Goal: Information Seeking & Learning: Check status

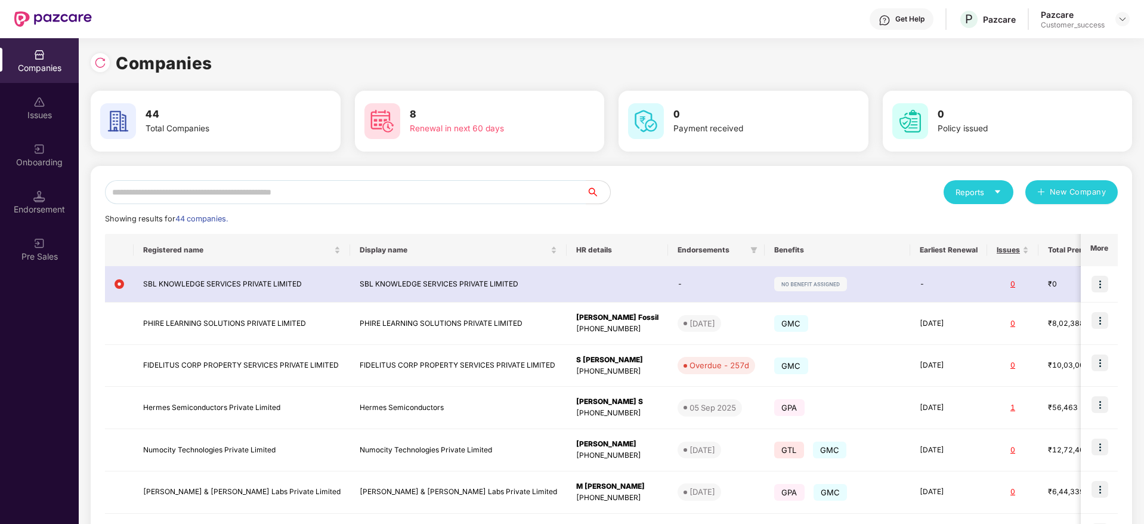
click at [360, 187] on input "text" at bounding box center [346, 192] width 482 height 24
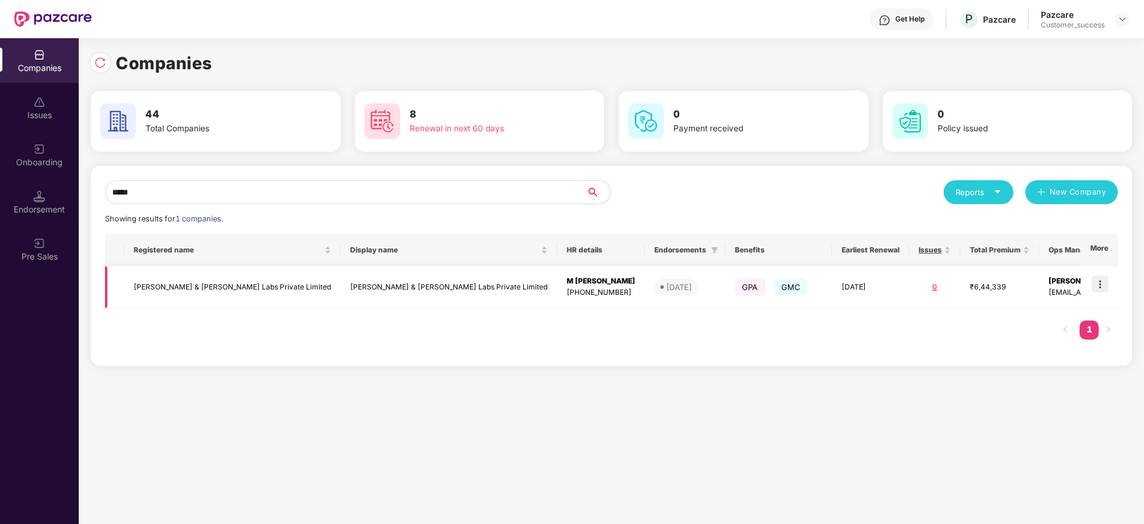
type input "*****"
click at [1103, 283] on img at bounding box center [1100, 284] width 17 height 17
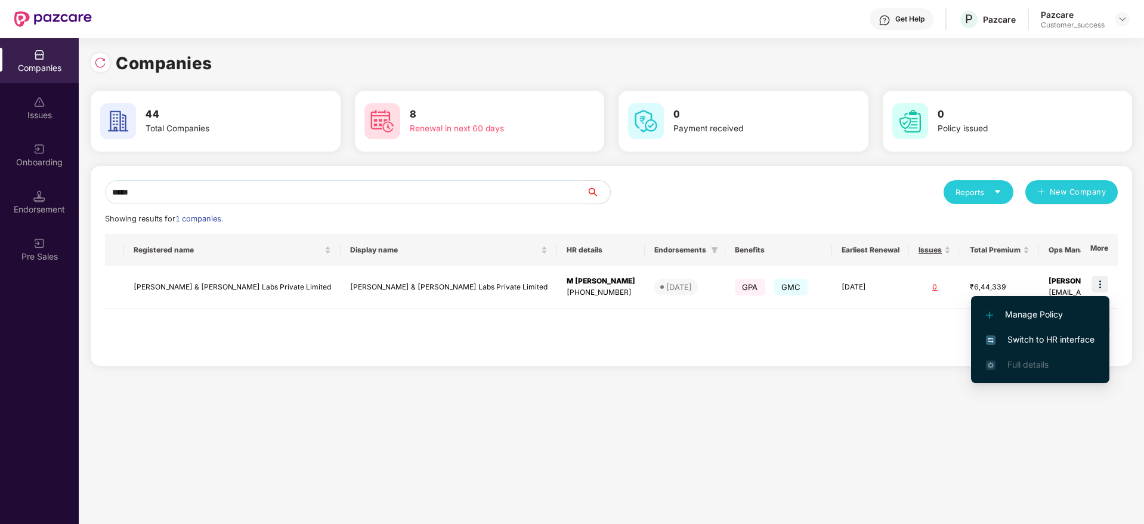
click at [1069, 334] on span "Switch to HR interface" at bounding box center [1040, 339] width 109 height 13
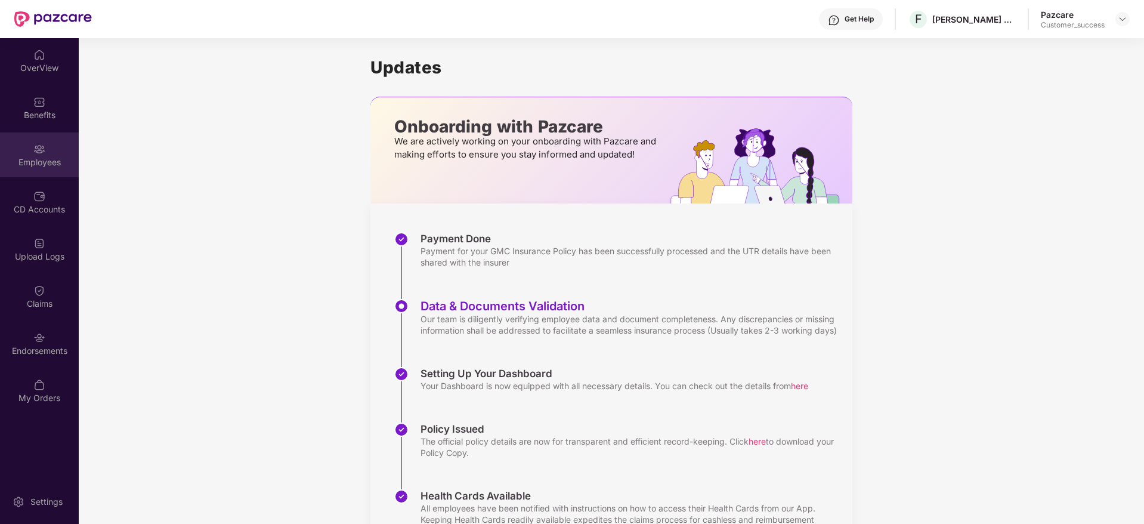
click at [48, 153] on div "Employees" at bounding box center [39, 154] width 79 height 45
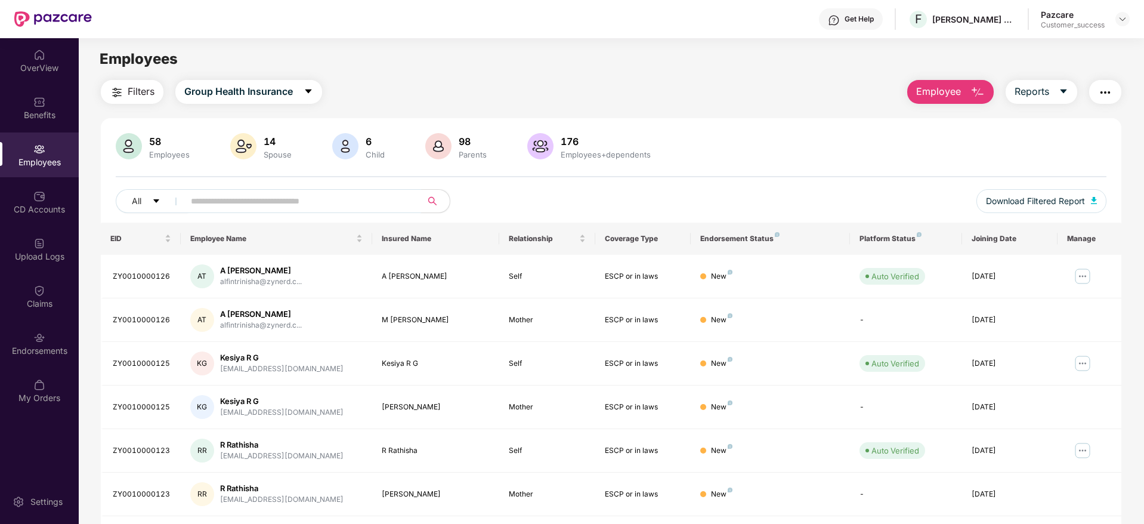
click at [286, 193] on input "text" at bounding box center [298, 201] width 214 height 18
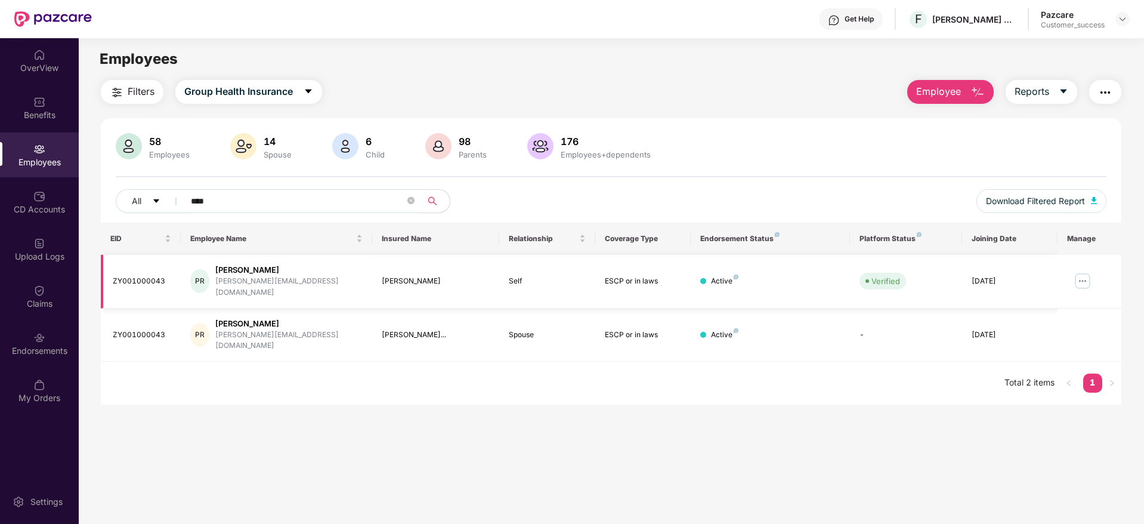
type input "****"
click at [1084, 272] on img at bounding box center [1082, 280] width 19 height 19
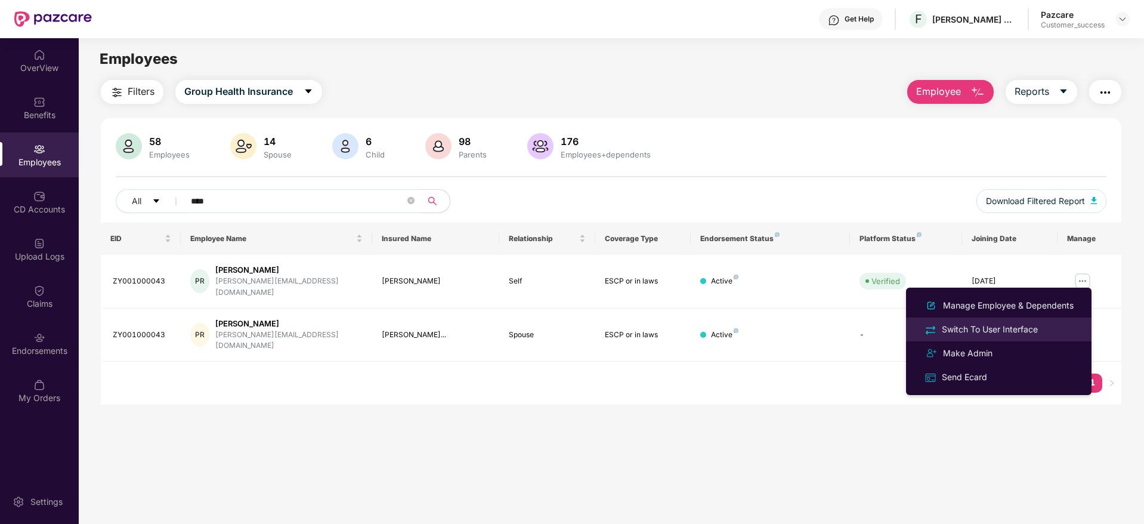
click at [1022, 335] on div "Switch To User Interface" at bounding box center [990, 329] width 101 height 13
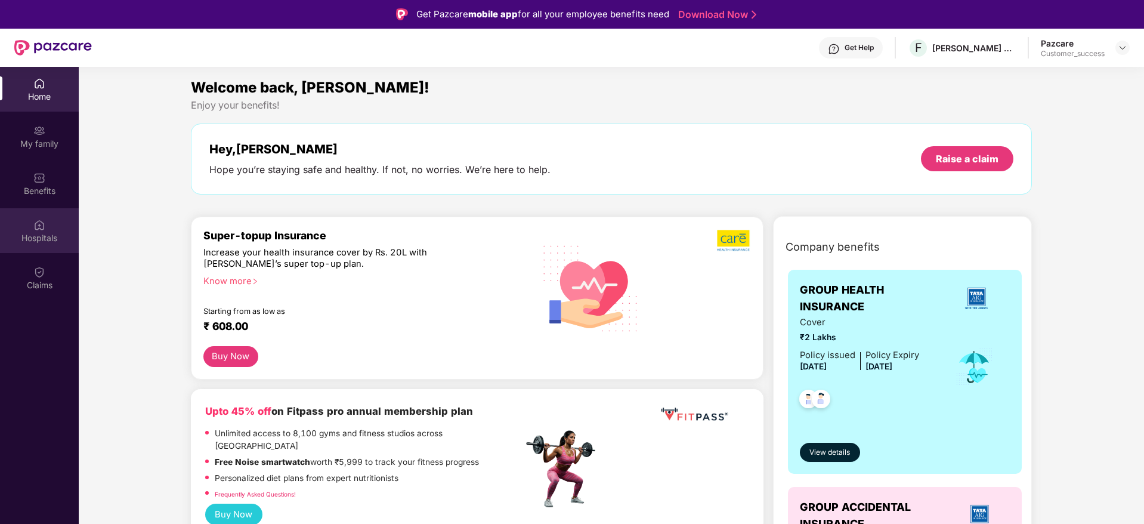
click at [30, 235] on div "Hospitals" at bounding box center [39, 238] width 79 height 12
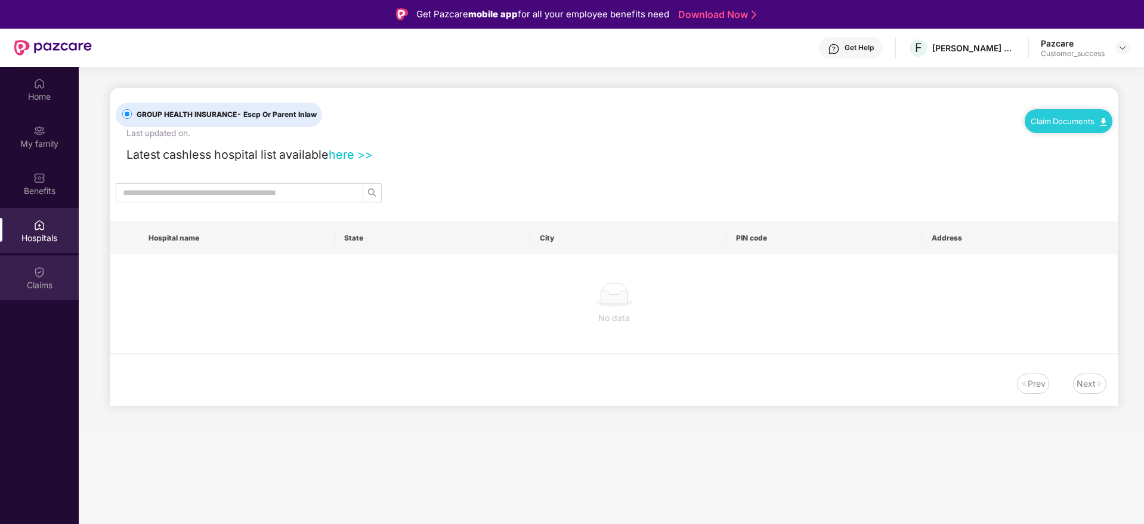
click at [36, 263] on div "Claims" at bounding box center [39, 277] width 79 height 45
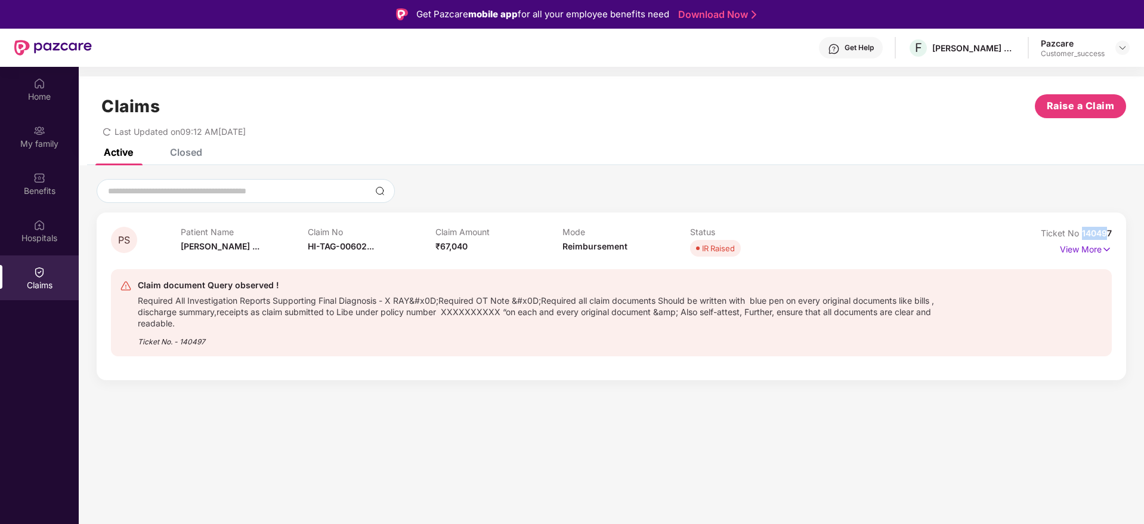
drag, startPoint x: 1109, startPoint y: 233, endPoint x: 1082, endPoint y: 233, distance: 27.4
click at [1082, 233] on span "140497" at bounding box center [1097, 233] width 30 height 10
drag, startPoint x: 1113, startPoint y: 235, endPoint x: 1081, endPoint y: 235, distance: 32.2
click at [1081, 235] on div "PS Patient Name [PERSON_NAME] ... Claim No HI-TAG-00602... Claim Amount ₹67,040…" at bounding box center [612, 296] width 1030 height 168
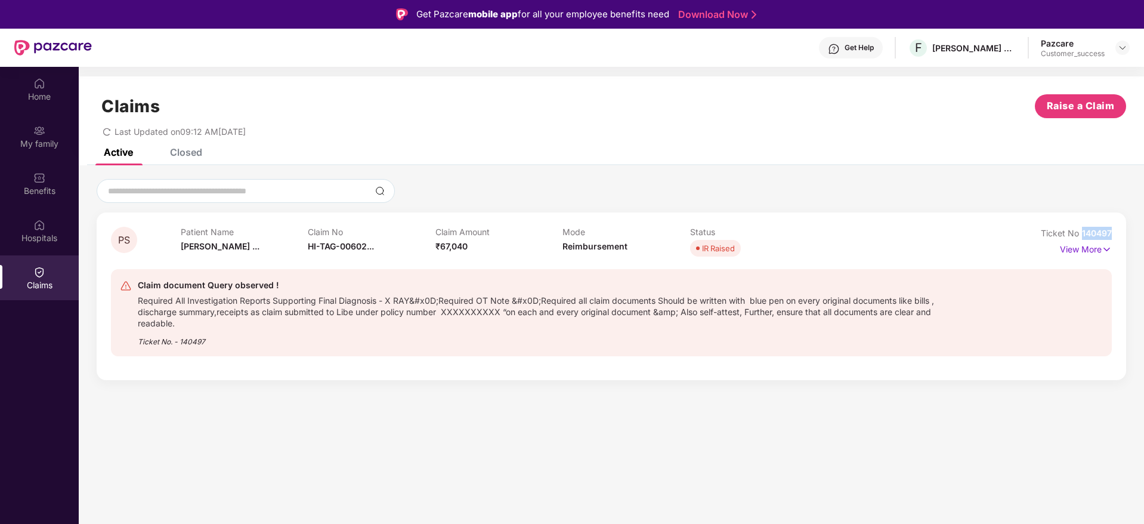
copy span "140497"
click at [1026, 193] on div at bounding box center [612, 191] width 1030 height 24
click at [1100, 232] on span "140497" at bounding box center [1097, 233] width 30 height 10
click at [1093, 227] on div "Ticket No 140497" at bounding box center [1076, 233] width 71 height 13
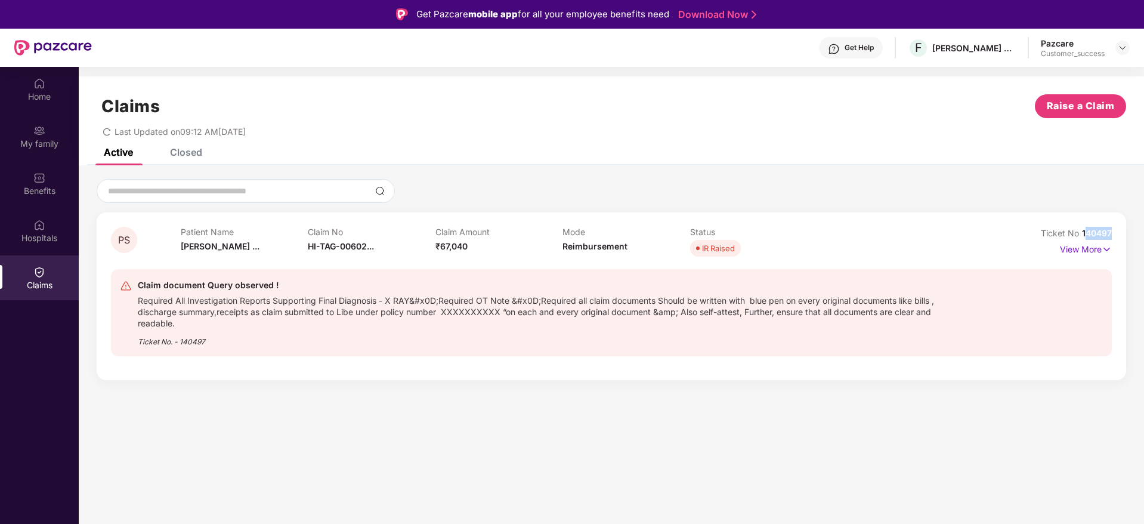
drag, startPoint x: 1112, startPoint y: 233, endPoint x: 1085, endPoint y: 233, distance: 27.4
click at [1085, 233] on div "PS Patient Name [PERSON_NAME] ... Claim No HI-TAG-00602... Claim Amount ₹67,040…" at bounding box center [612, 296] width 1030 height 168
click at [1093, 233] on span "140497" at bounding box center [1097, 233] width 30 height 10
drag, startPoint x: 1110, startPoint y: 233, endPoint x: 1082, endPoint y: 234, distance: 28.1
click at [1082, 234] on span "140497" at bounding box center [1097, 233] width 30 height 10
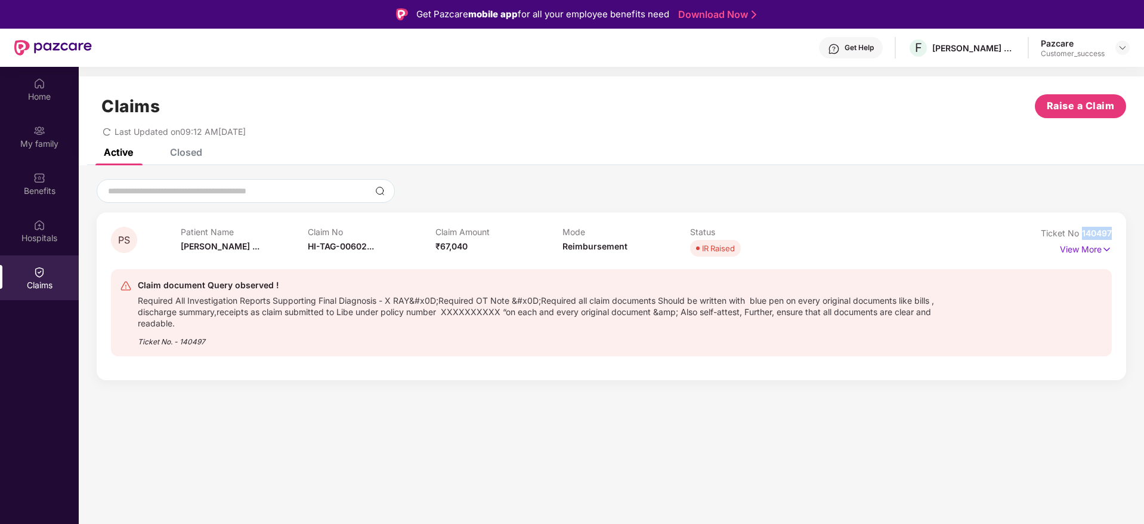
click at [1089, 234] on span "140497" at bounding box center [1097, 233] width 30 height 10
click at [1098, 235] on span "140497" at bounding box center [1097, 233] width 30 height 10
drag, startPoint x: 1112, startPoint y: 234, endPoint x: 1084, endPoint y: 237, distance: 28.2
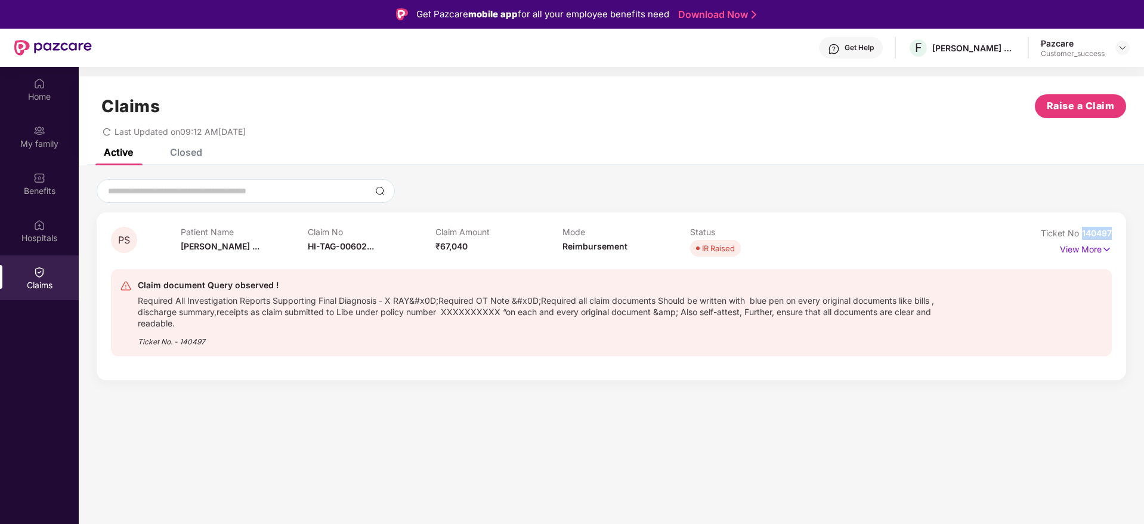
click at [1084, 237] on div "PS Patient Name [PERSON_NAME] ... Claim No HI-TAG-00602... Claim Amount ₹67,040…" at bounding box center [612, 296] width 1030 height 168
click at [1098, 229] on span "140497" at bounding box center [1097, 233] width 30 height 10
drag, startPoint x: 1112, startPoint y: 233, endPoint x: 1084, endPoint y: 236, distance: 28.9
click at [1084, 236] on div "PS Patient Name [PERSON_NAME] ... Claim No HI-TAG-00602... Claim Amount ₹67,040…" at bounding box center [612, 296] width 1030 height 168
click at [1094, 235] on span "140497" at bounding box center [1097, 233] width 30 height 10
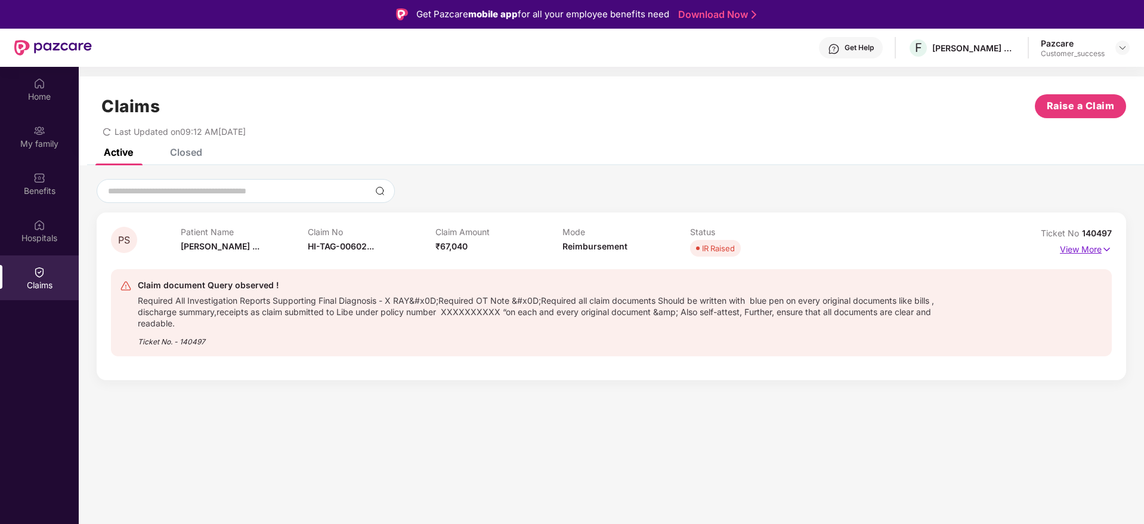
click at [1103, 243] on img at bounding box center [1107, 249] width 10 height 13
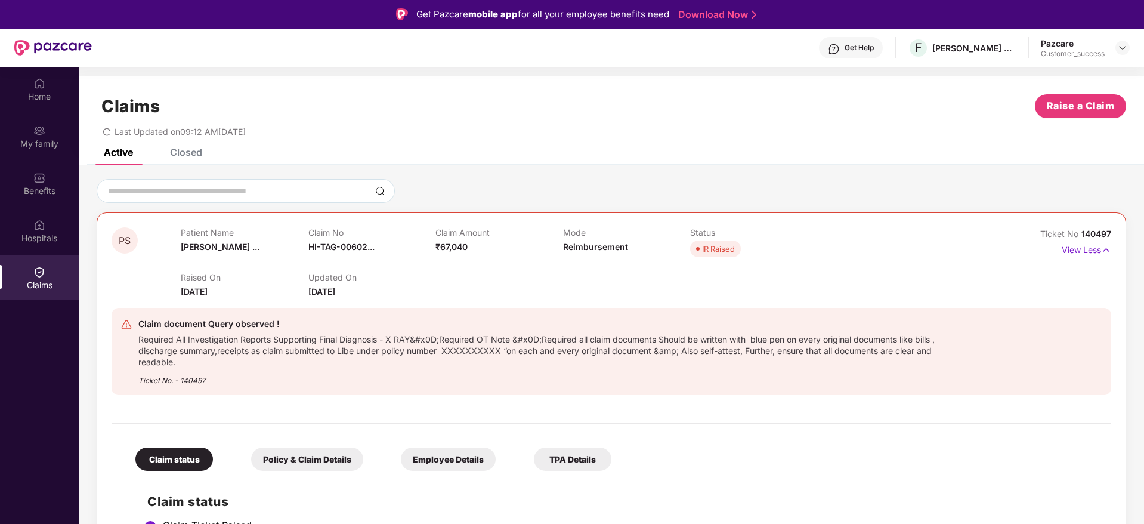
click at [1107, 251] on img at bounding box center [1107, 249] width 10 height 13
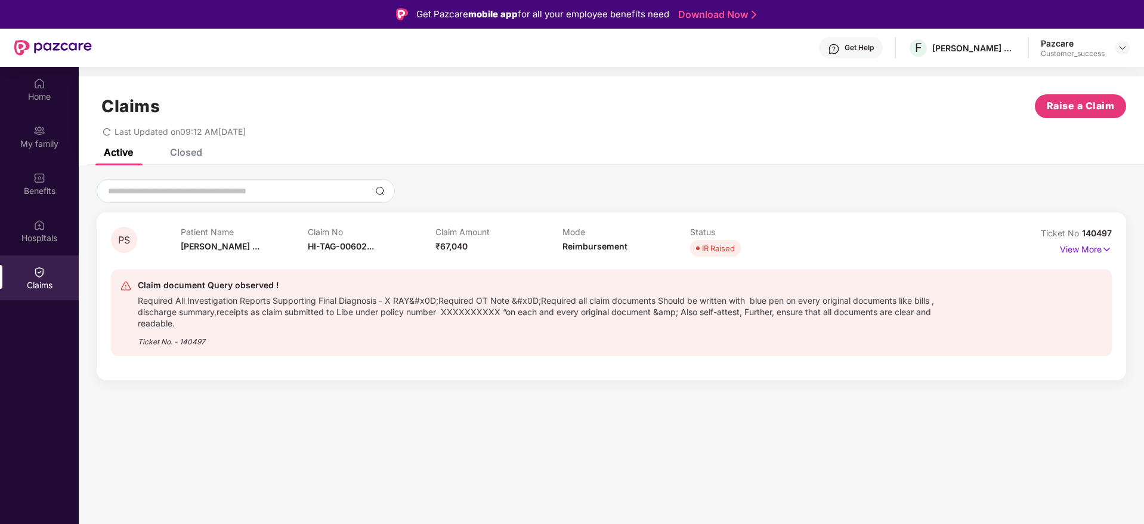
scroll to position [67, 0]
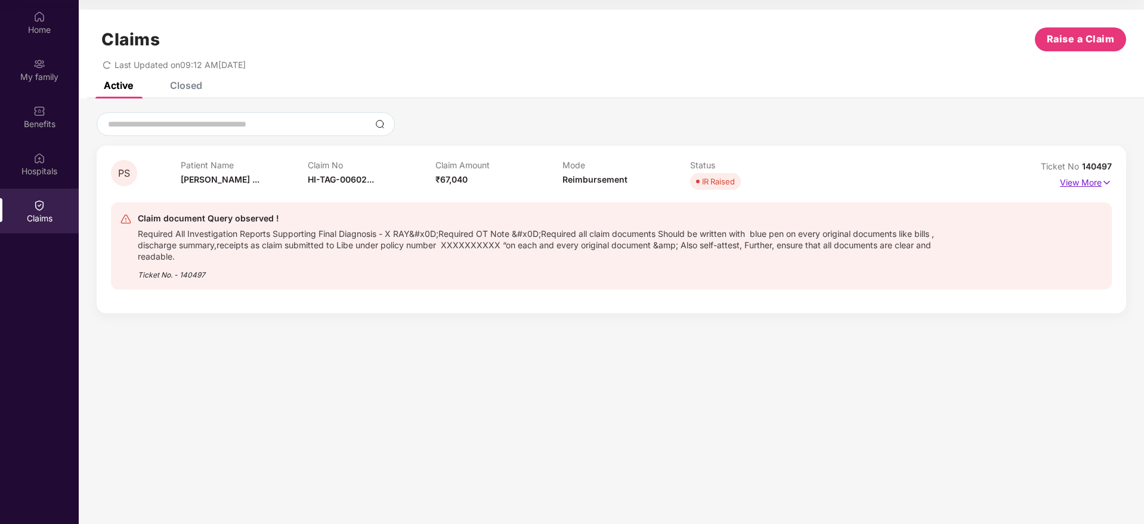
click at [1104, 181] on img at bounding box center [1107, 182] width 10 height 13
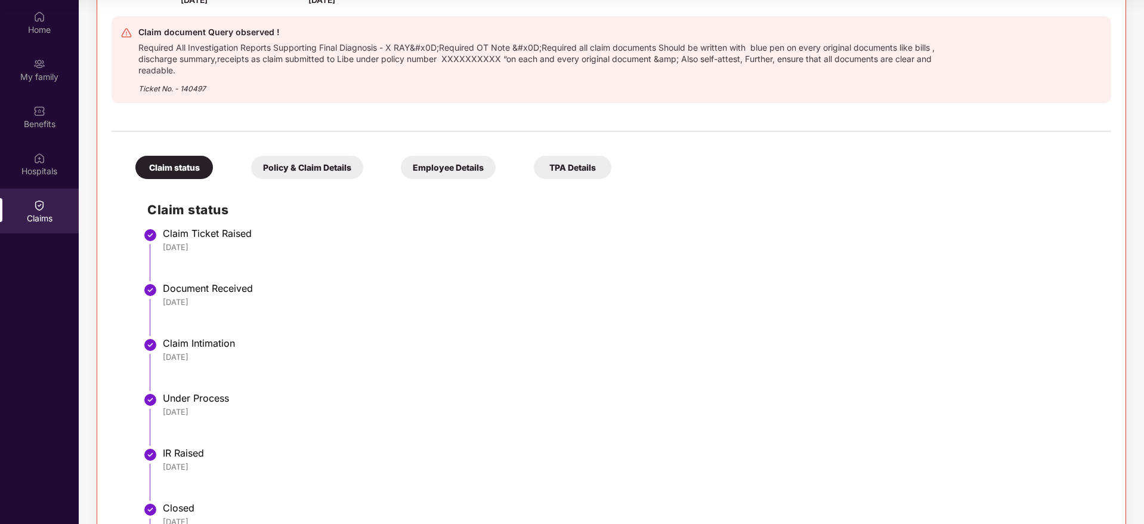
scroll to position [223, 0]
click at [323, 168] on div "Policy & Claim Details" at bounding box center [307, 169] width 112 height 23
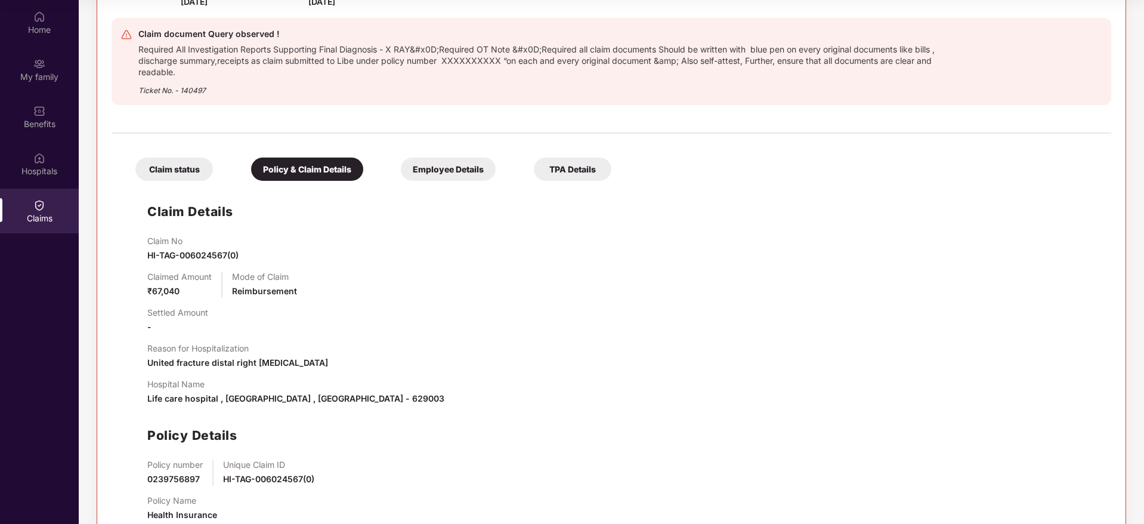
click at [450, 169] on div "Employee Details" at bounding box center [448, 169] width 95 height 23
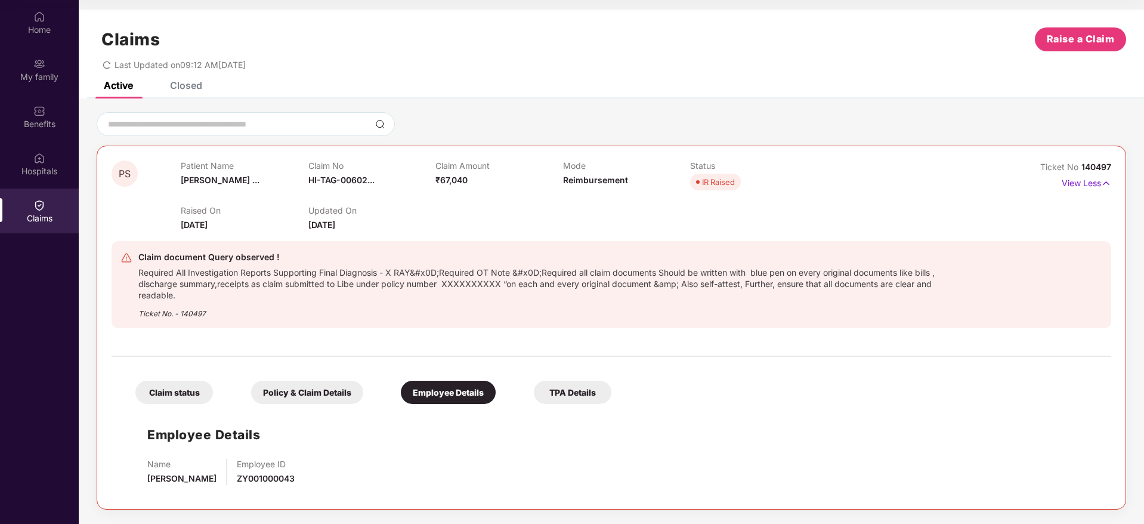
scroll to position [0, 0]
click at [576, 397] on div "TPA Details" at bounding box center [573, 392] width 78 height 23
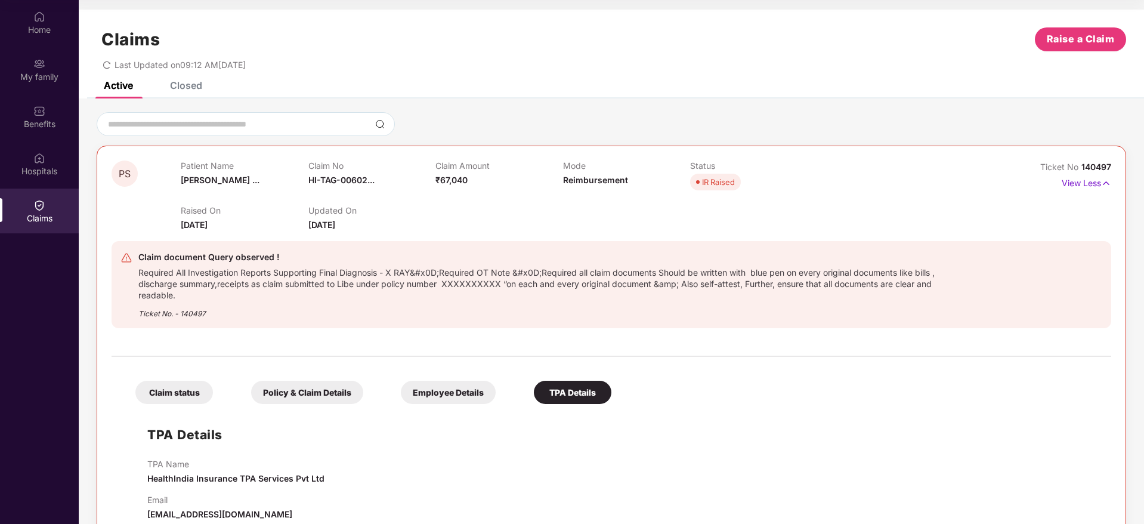
scroll to position [24, 0]
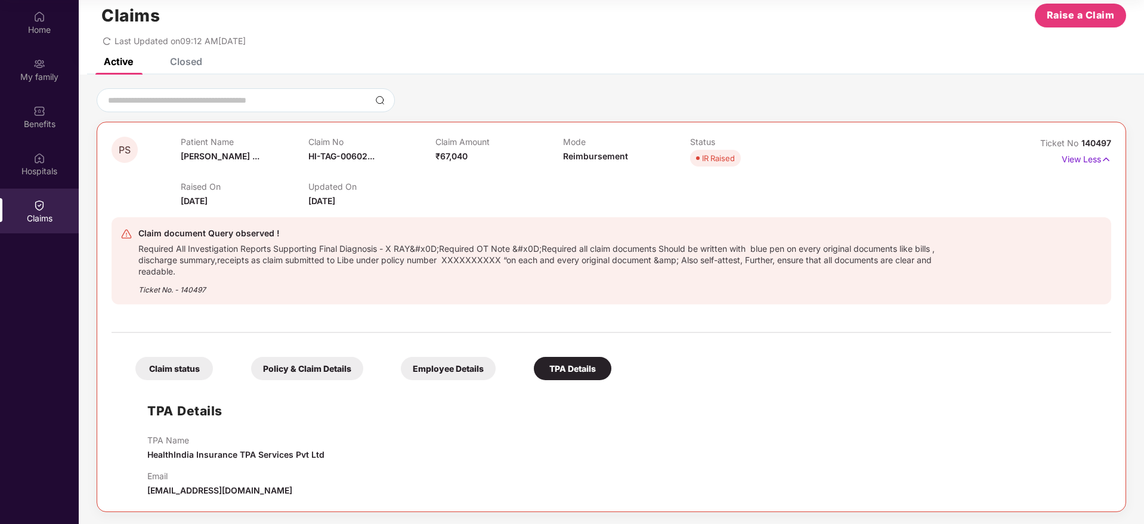
click at [167, 372] on div "Claim status" at bounding box center [174, 368] width 78 height 23
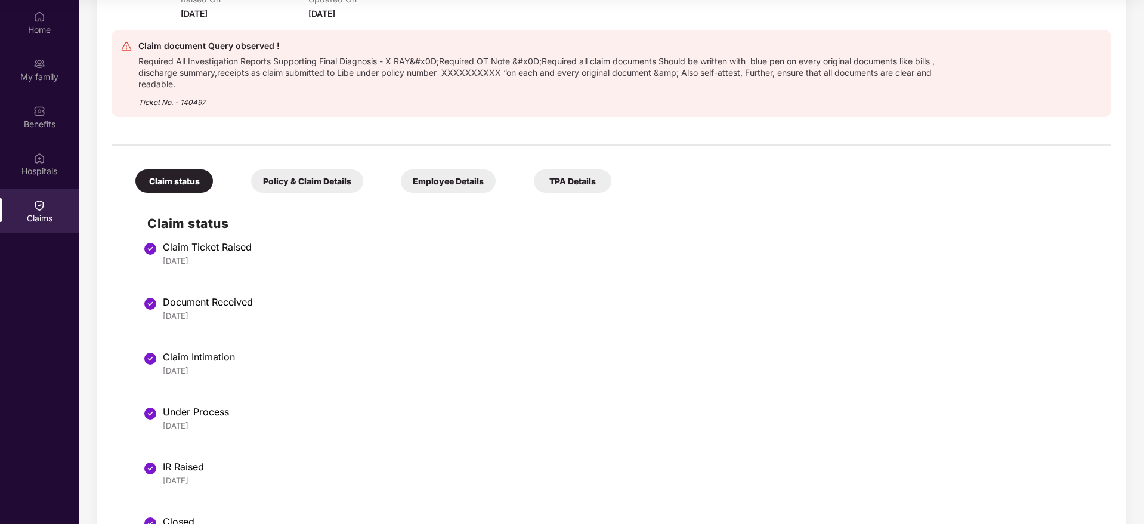
scroll to position [0, 0]
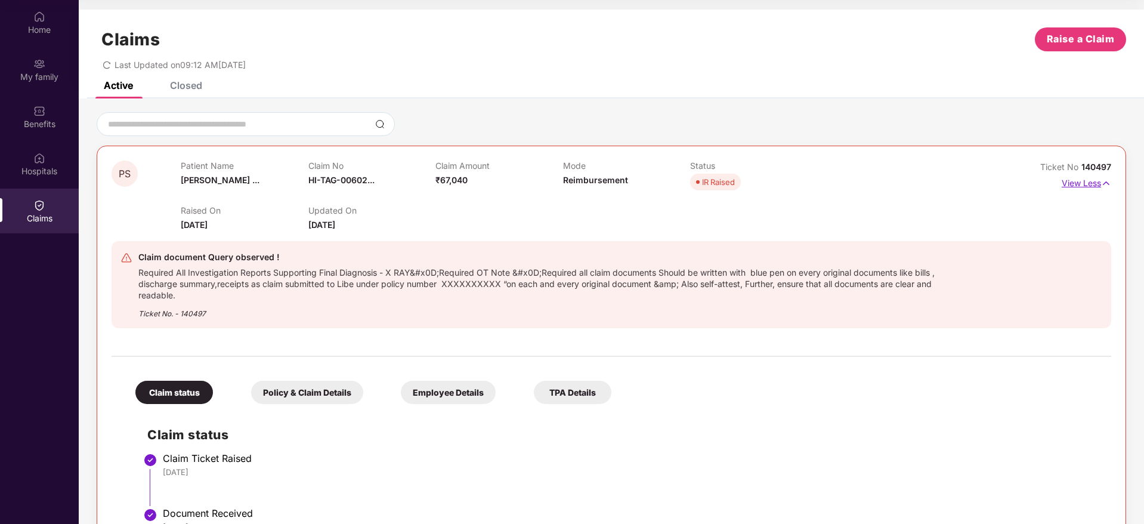
click at [1085, 187] on p "View Less" at bounding box center [1087, 182] width 50 height 16
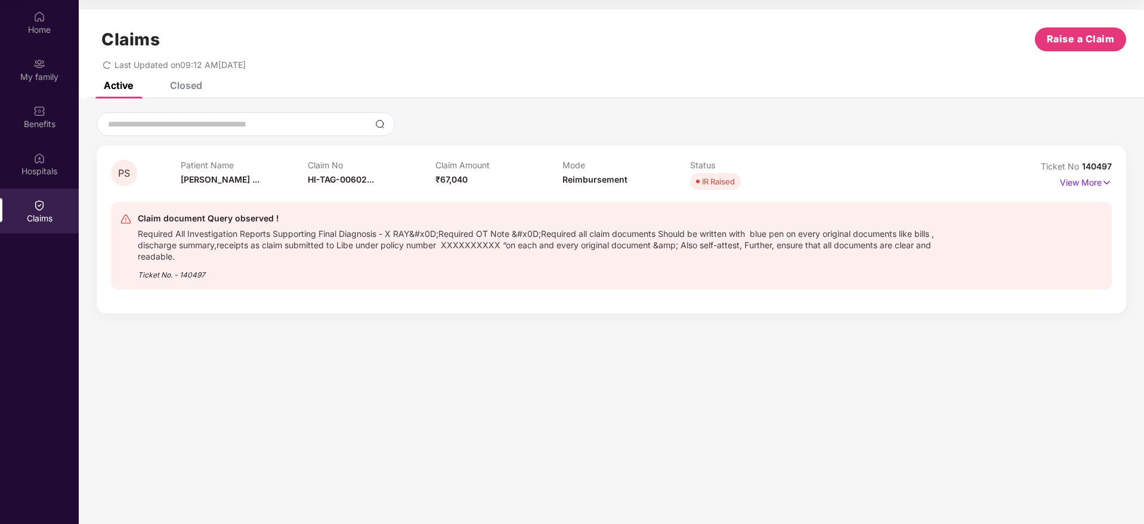
click at [779, 134] on div at bounding box center [612, 124] width 1030 height 24
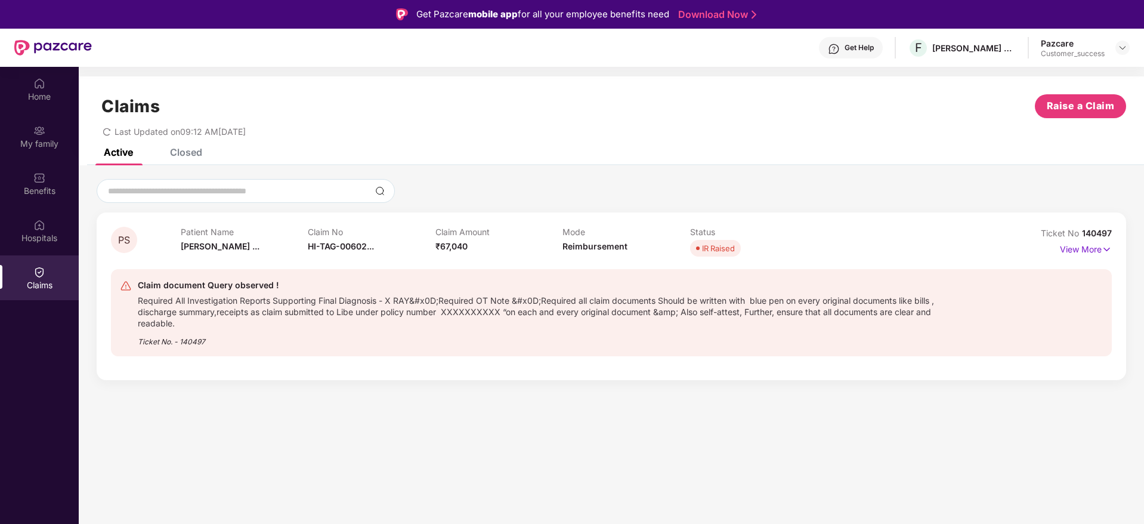
click at [188, 150] on div "Closed" at bounding box center [186, 152] width 32 height 12
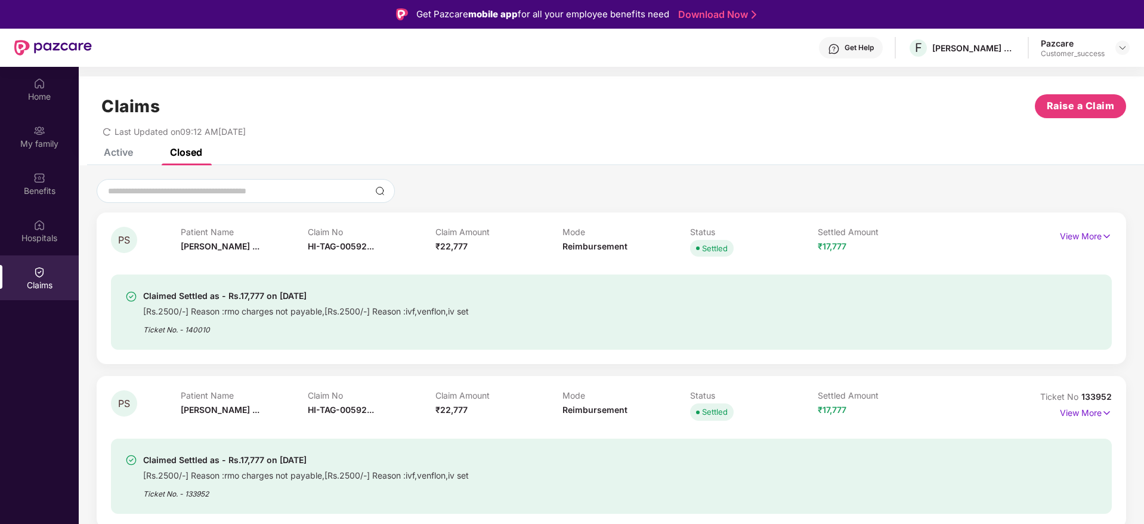
click at [125, 153] on div "Active" at bounding box center [118, 152] width 29 height 12
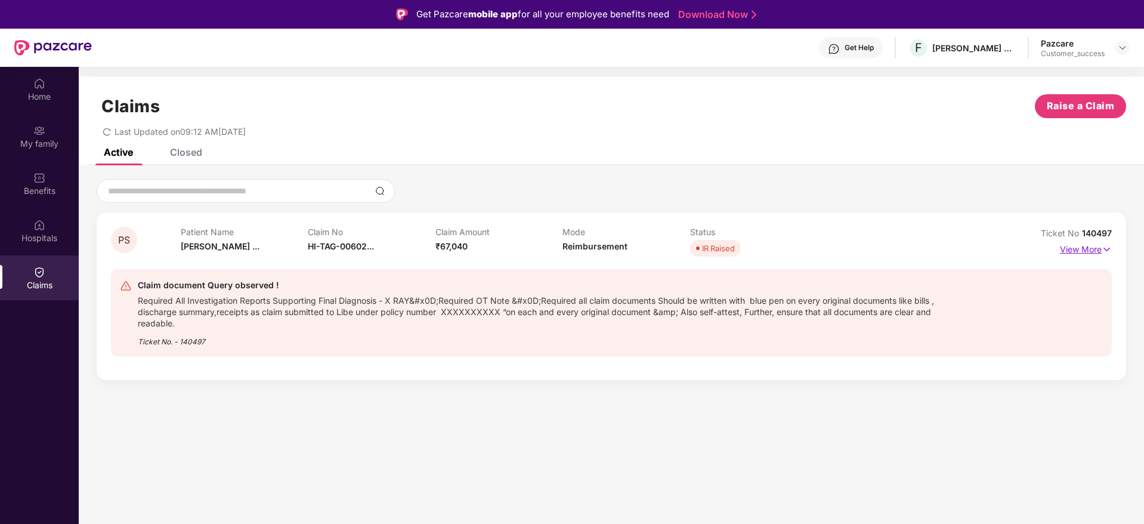
click at [1096, 248] on p "View More" at bounding box center [1086, 248] width 52 height 16
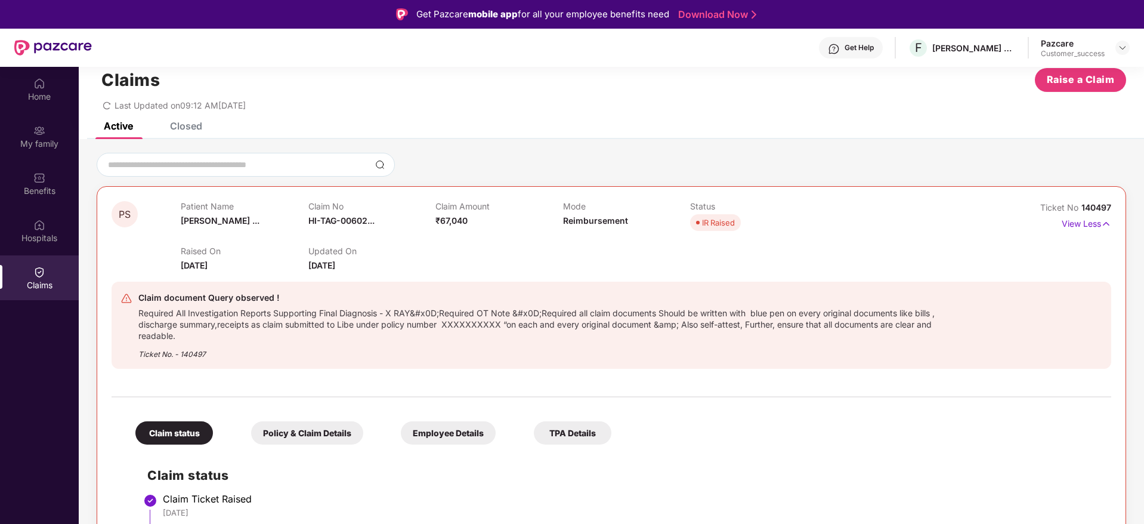
scroll to position [30, 0]
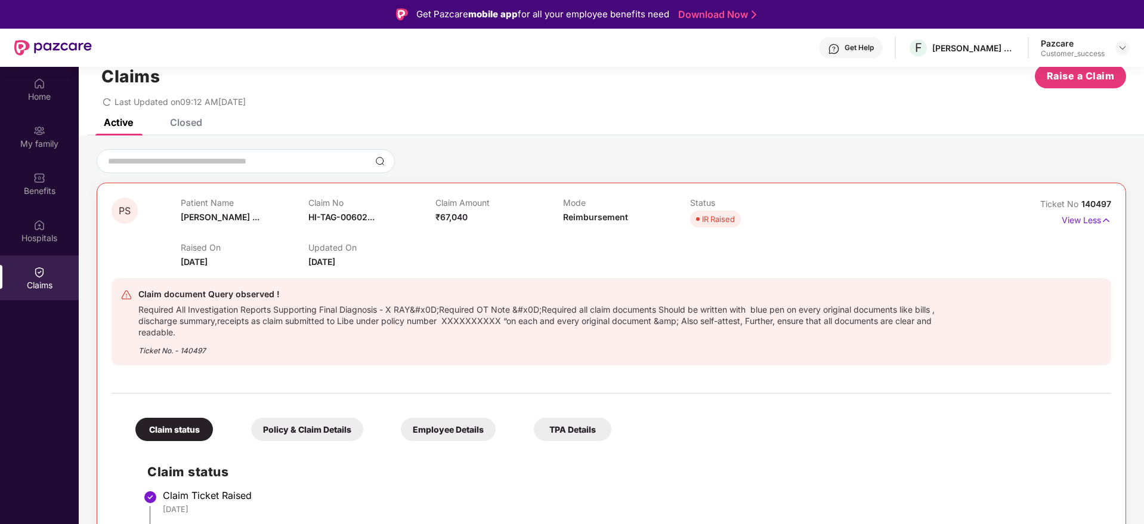
drag, startPoint x: 177, startPoint y: 262, endPoint x: 249, endPoint y: 261, distance: 71.6
click at [249, 261] on div "PS Patient Name [PERSON_NAME] ... Claim No HI-TAG-00602... Claim Amount ₹67,040…" at bounding box center [529, 233] width 834 height 71
click at [254, 261] on div "Raised On [DATE]" at bounding box center [244, 255] width 127 height 26
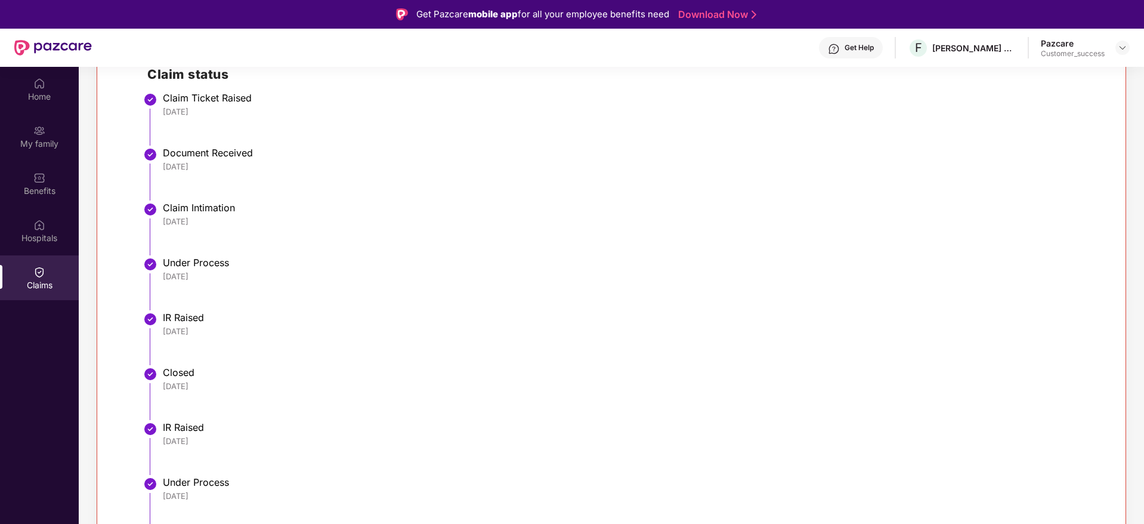
scroll to position [67, 0]
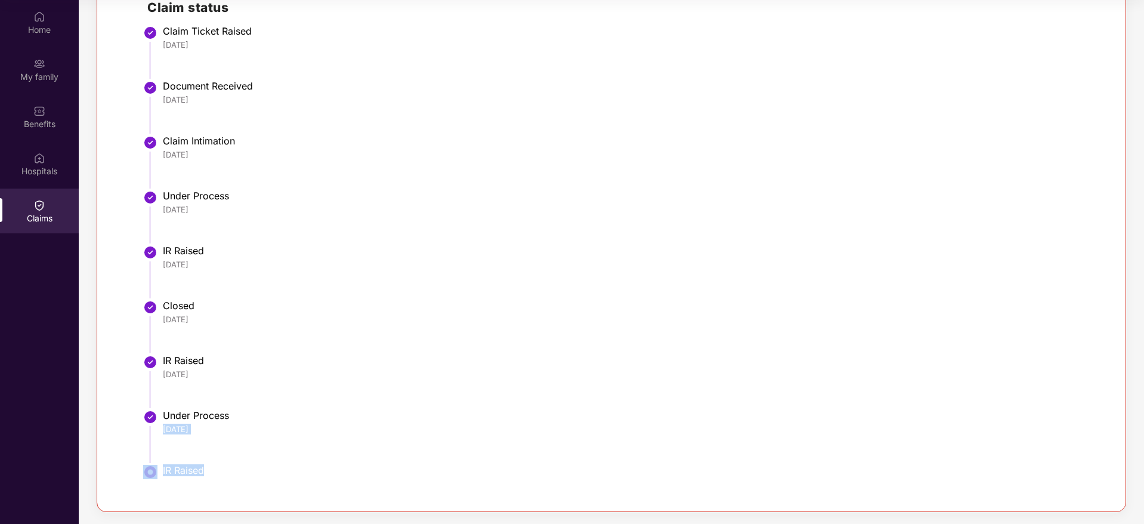
drag, startPoint x: 209, startPoint y: 472, endPoint x: 136, endPoint y: 465, distance: 73.1
click at [136, 465] on div "Claim status Claim Ticket Raised [DATE] Document Received [DATE] Claim Intimati…" at bounding box center [612, 240] width 976 height 514
click at [396, 451] on li "Under Process [DATE]" at bounding box center [623, 441] width 952 height 55
drag, startPoint x: 214, startPoint y: 469, endPoint x: 135, endPoint y: 464, distance: 78.9
click at [135, 464] on div "Claim status Claim Ticket Raised [DATE] Document Received [DATE] Claim Intimati…" at bounding box center [612, 240] width 976 height 514
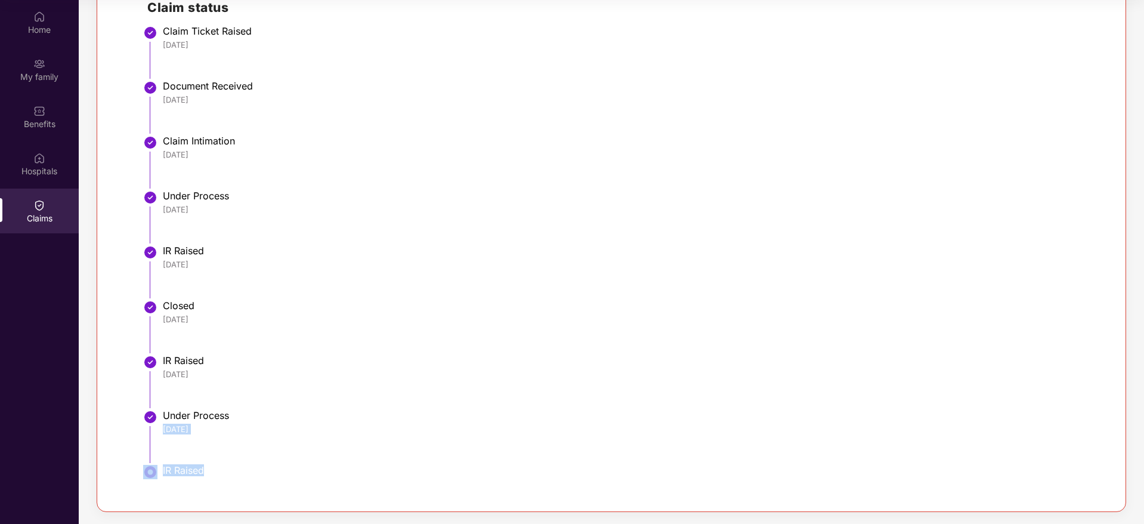
click at [282, 439] on li "Under Process [DATE]" at bounding box center [623, 441] width 952 height 55
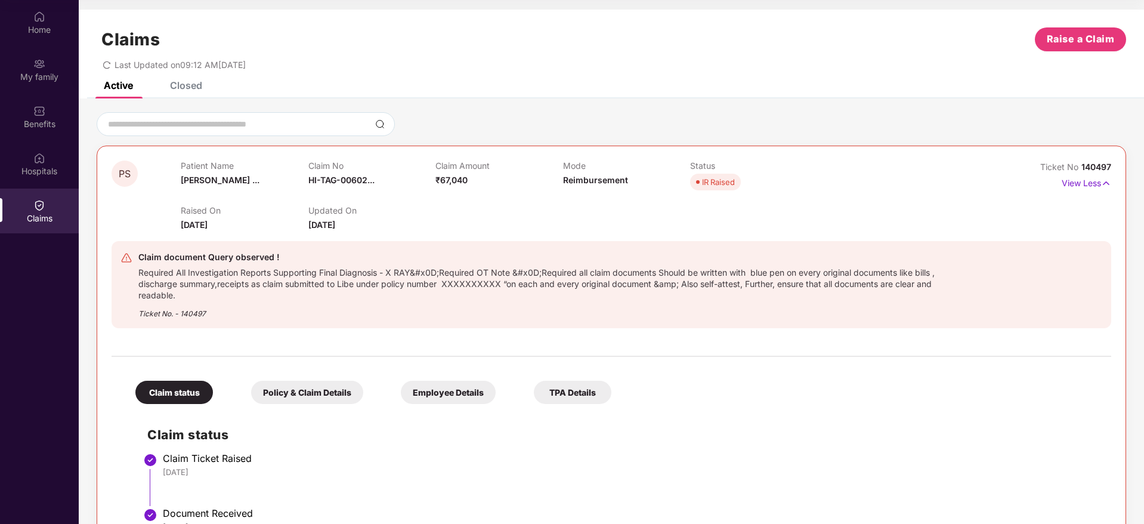
scroll to position [0, 0]
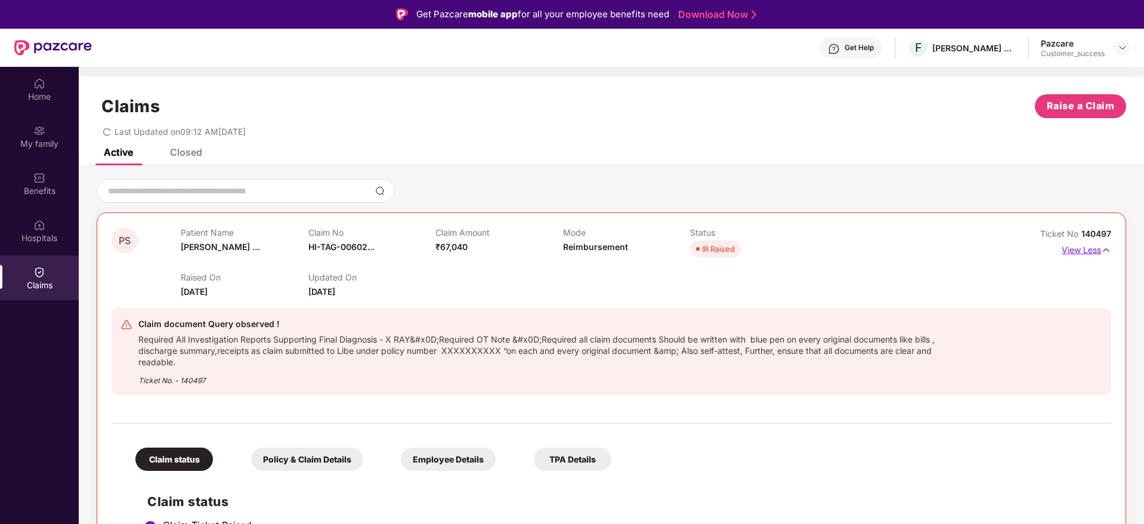
click at [1091, 251] on p "View Less" at bounding box center [1087, 248] width 50 height 16
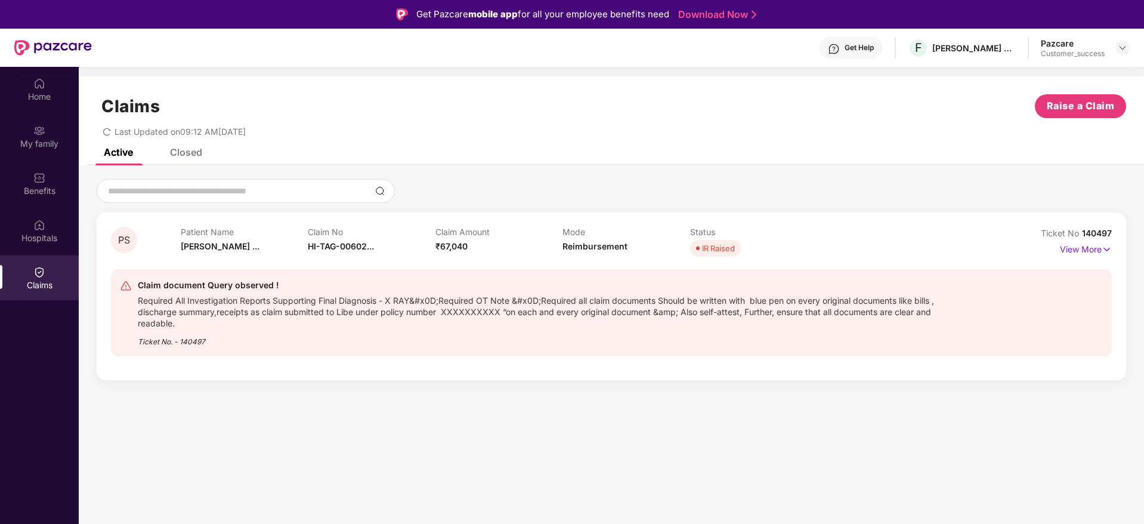
click at [200, 150] on div "Closed" at bounding box center [186, 152] width 32 height 12
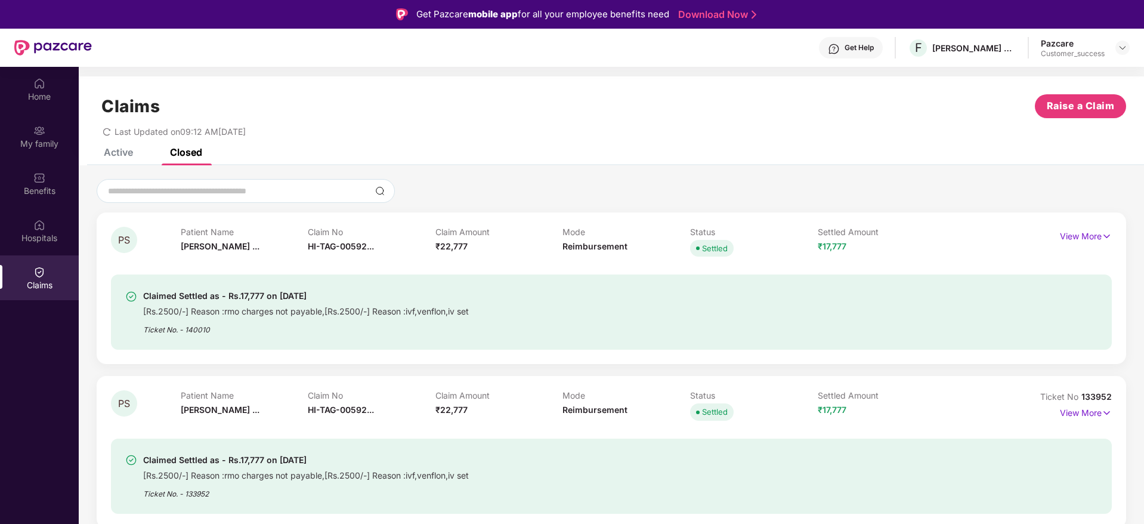
click at [117, 146] on div "Claims Raise a Claim Last Updated on 09:12 AM[DATE]" at bounding box center [612, 112] width 1066 height 72
click at [129, 152] on div "Active" at bounding box center [118, 152] width 29 height 12
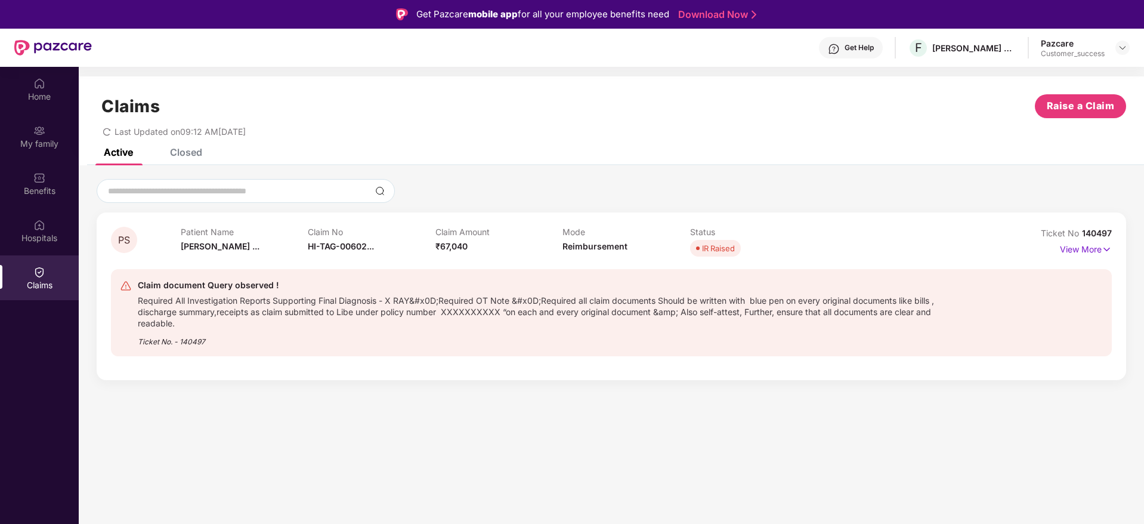
click at [440, 117] on div "Claims Raise a Claim" at bounding box center [612, 106] width 1030 height 24
click at [1127, 50] on img at bounding box center [1123, 48] width 10 height 10
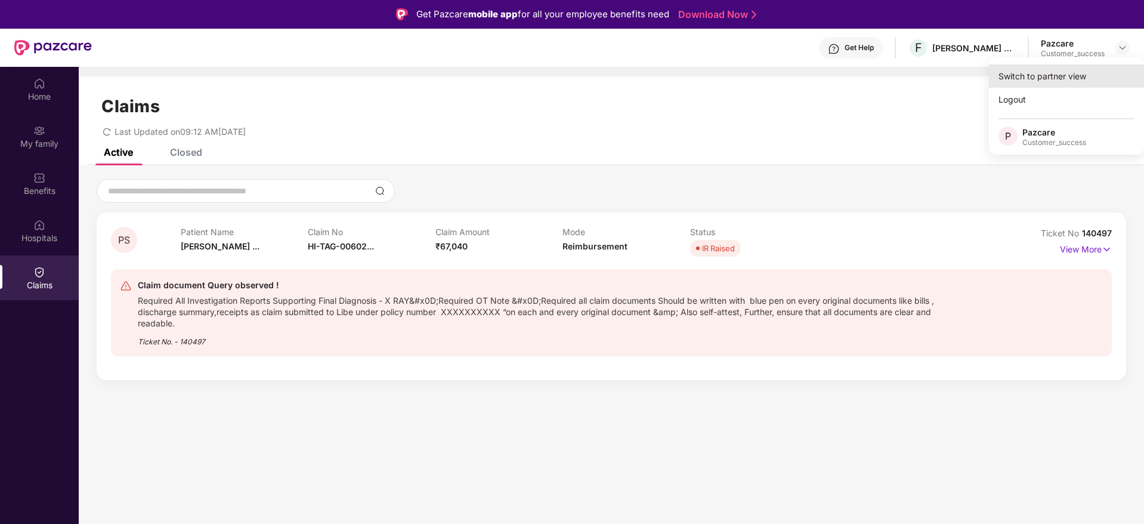
click at [1074, 71] on div "Switch to partner view" at bounding box center [1066, 75] width 155 height 23
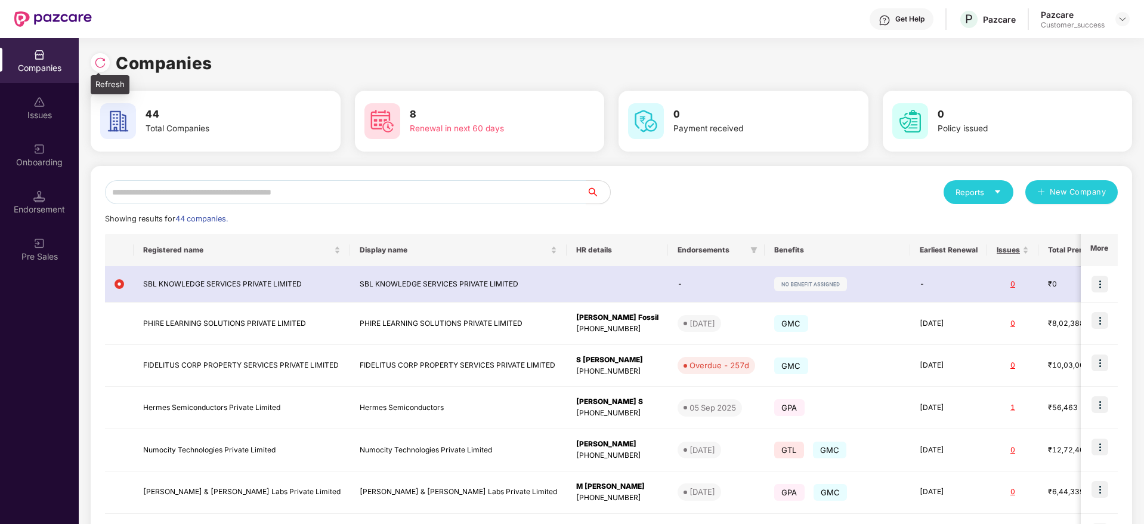
click at [101, 64] on img at bounding box center [100, 63] width 12 height 12
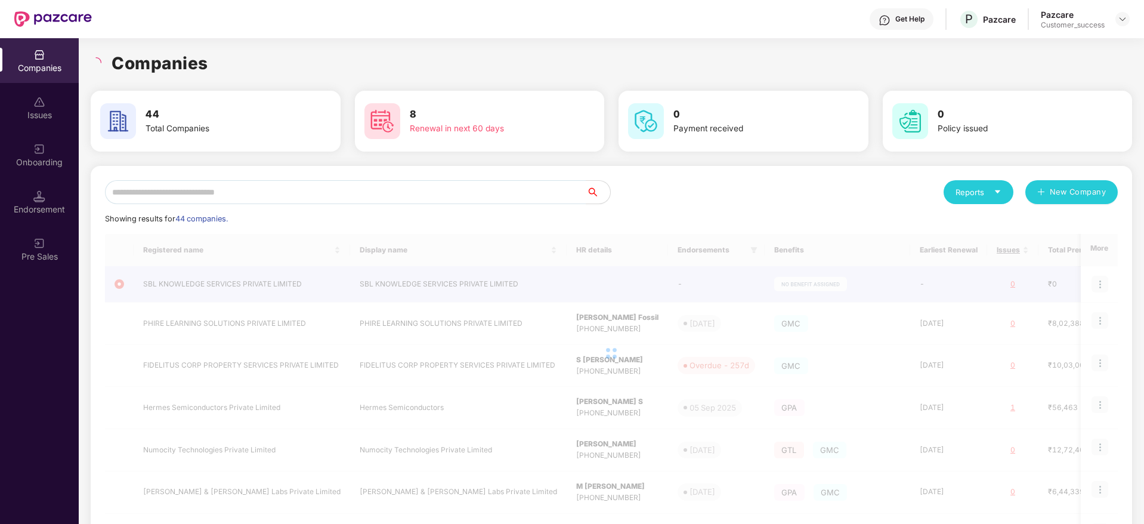
click at [268, 67] on div "Companies" at bounding box center [612, 63] width 1042 height 26
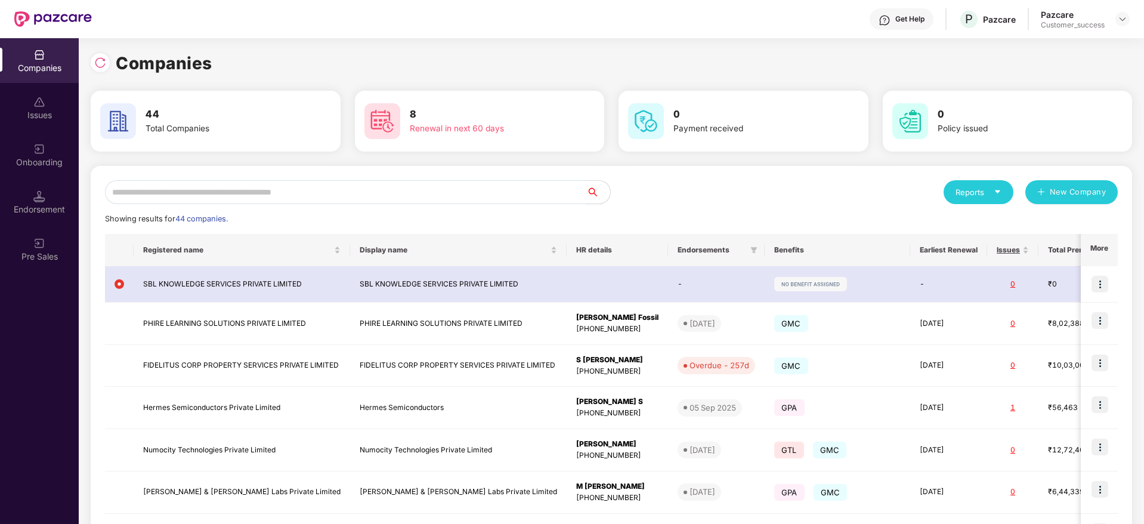
click at [675, 169] on div "Reports New Company Showing results for 44 companies. Registered name Display n…" at bounding box center [612, 452] width 1042 height 573
click at [101, 59] on img at bounding box center [100, 63] width 12 height 12
drag, startPoint x: 218, startPoint y: 63, endPoint x: 94, endPoint y: 55, distance: 123.8
click at [94, 55] on div "Companies" at bounding box center [612, 63] width 1042 height 26
click at [94, 55] on div at bounding box center [100, 62] width 19 height 19
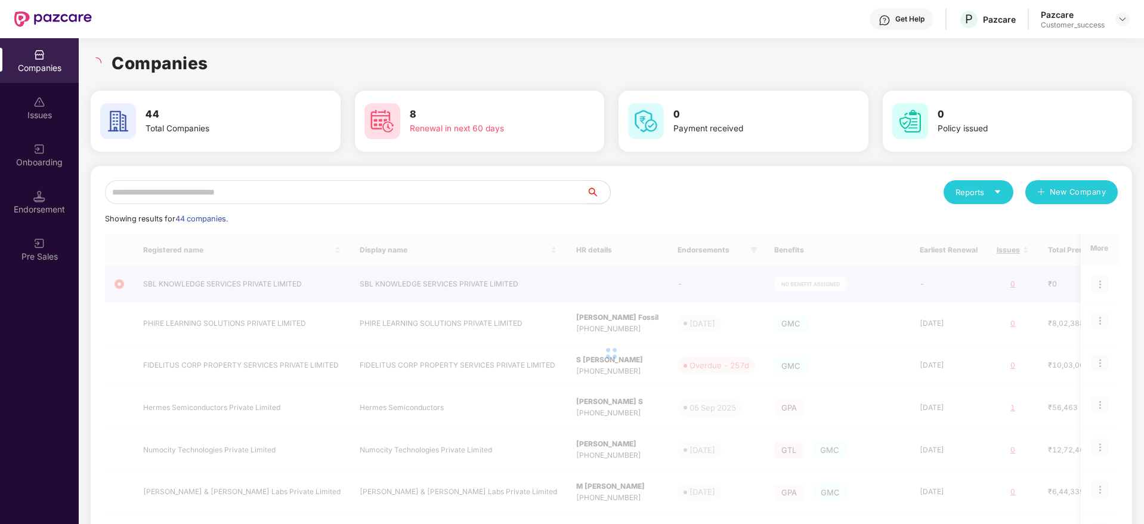
click at [185, 64] on h1 "Companies" at bounding box center [160, 63] width 97 height 26
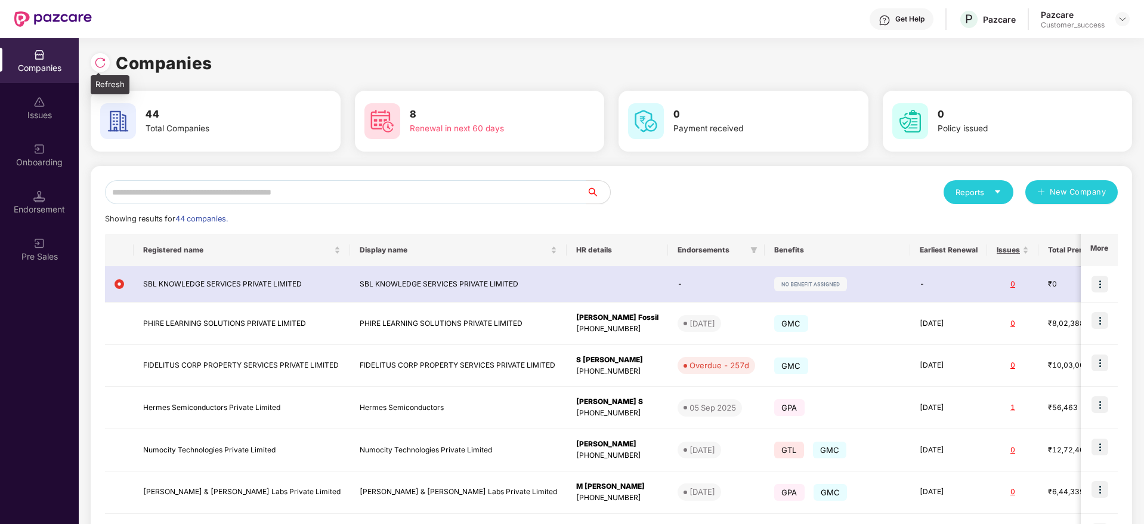
click at [97, 64] on img at bounding box center [100, 63] width 12 height 12
click at [374, 192] on input "text" at bounding box center [346, 192] width 482 height 24
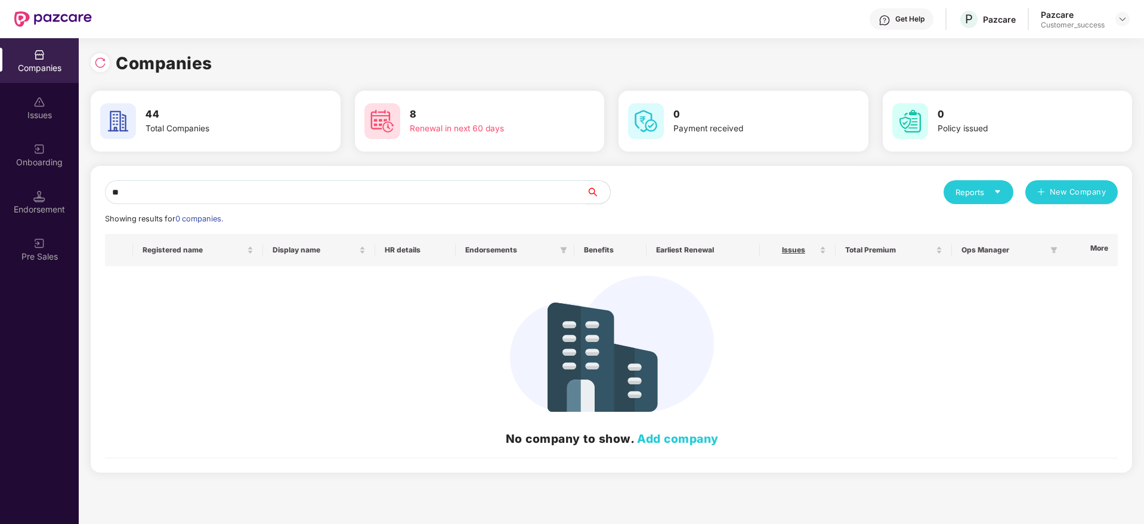
type input "*"
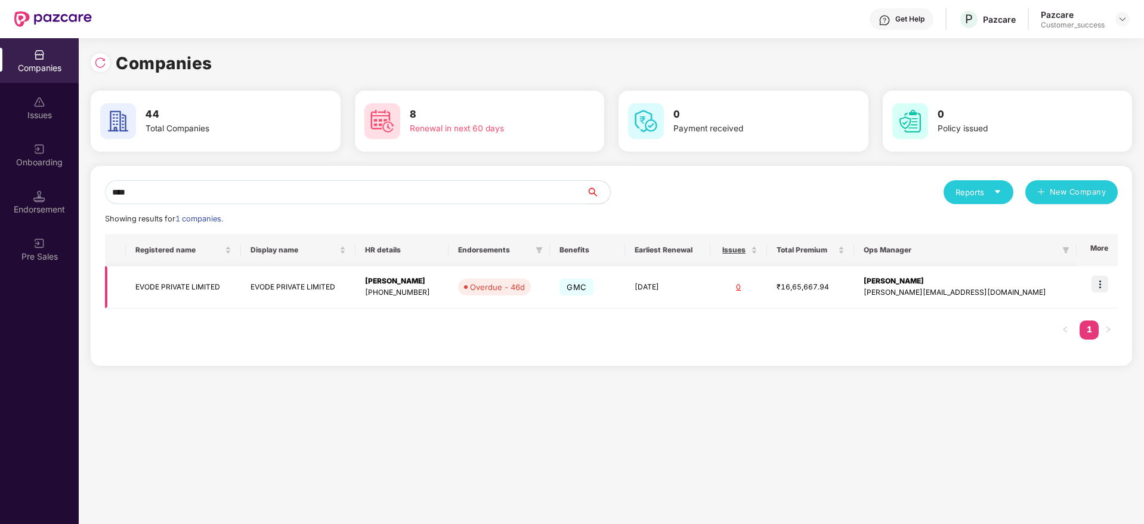
type input "****"
click at [1109, 286] on img at bounding box center [1100, 284] width 17 height 17
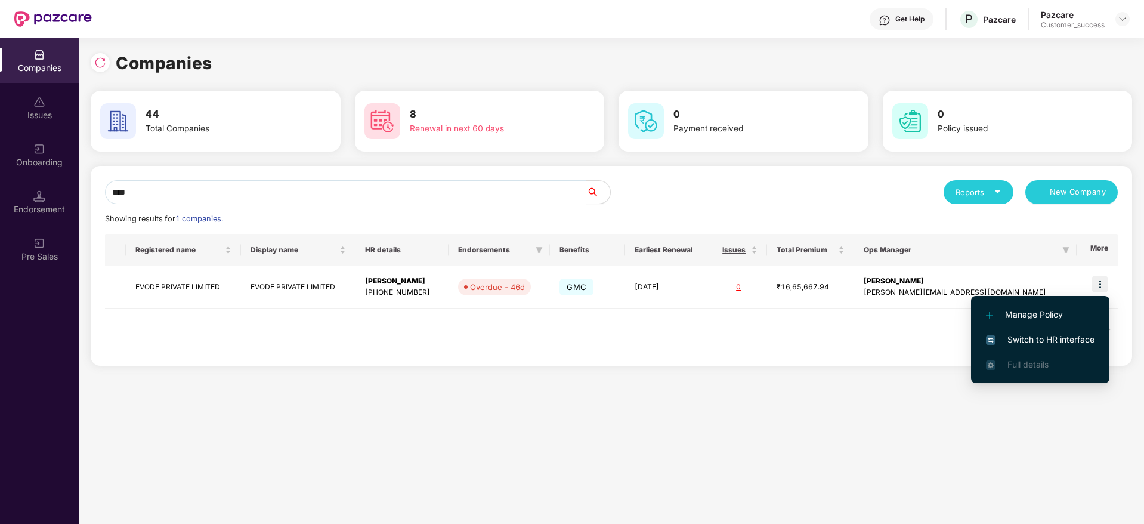
click at [1080, 341] on span "Switch to HR interface" at bounding box center [1040, 339] width 109 height 13
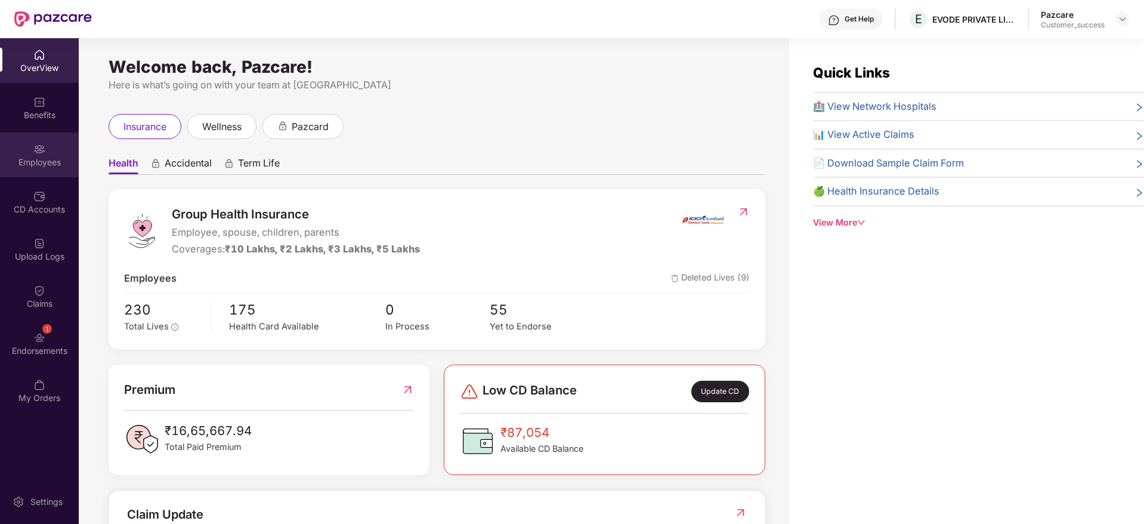
click at [35, 153] on img at bounding box center [39, 149] width 12 height 12
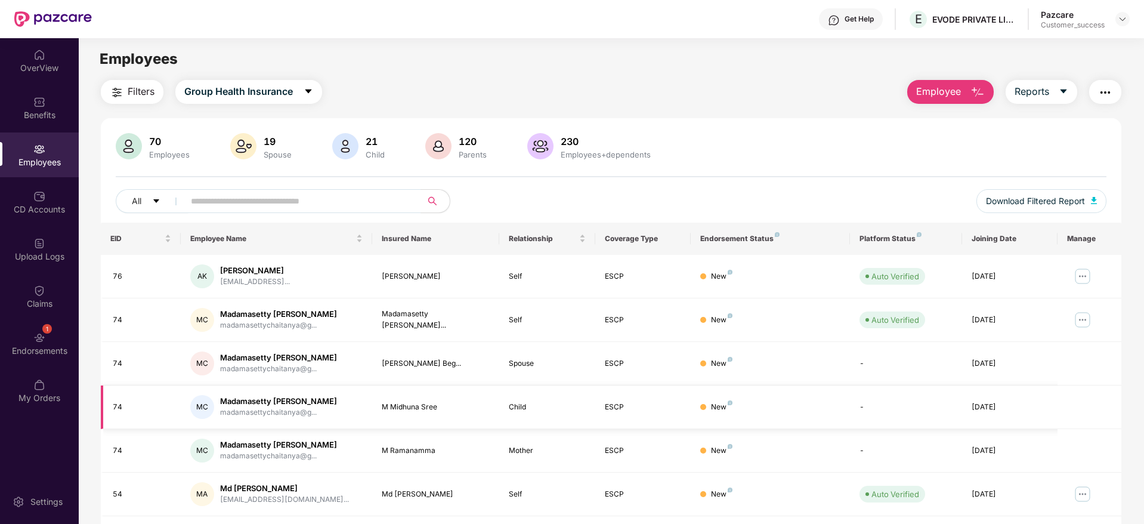
scroll to position [209, 0]
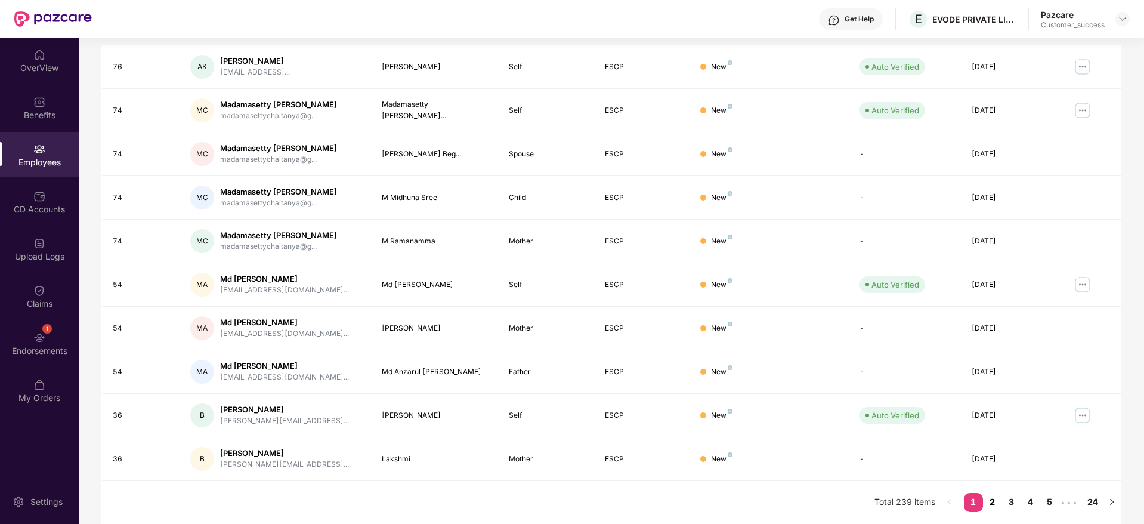
click at [992, 500] on link "2" at bounding box center [992, 502] width 19 height 18
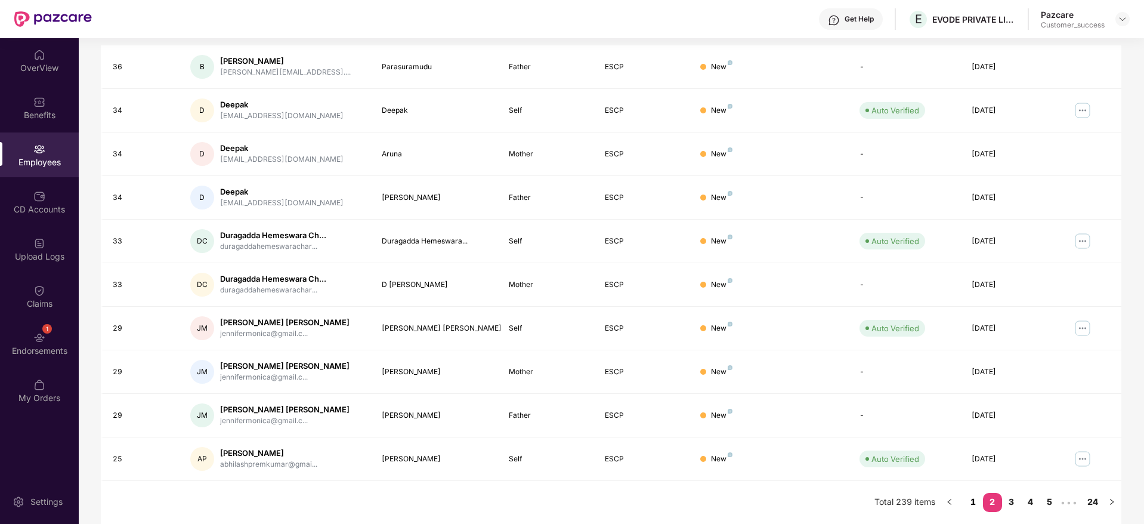
click at [976, 502] on link "1" at bounding box center [973, 502] width 19 height 18
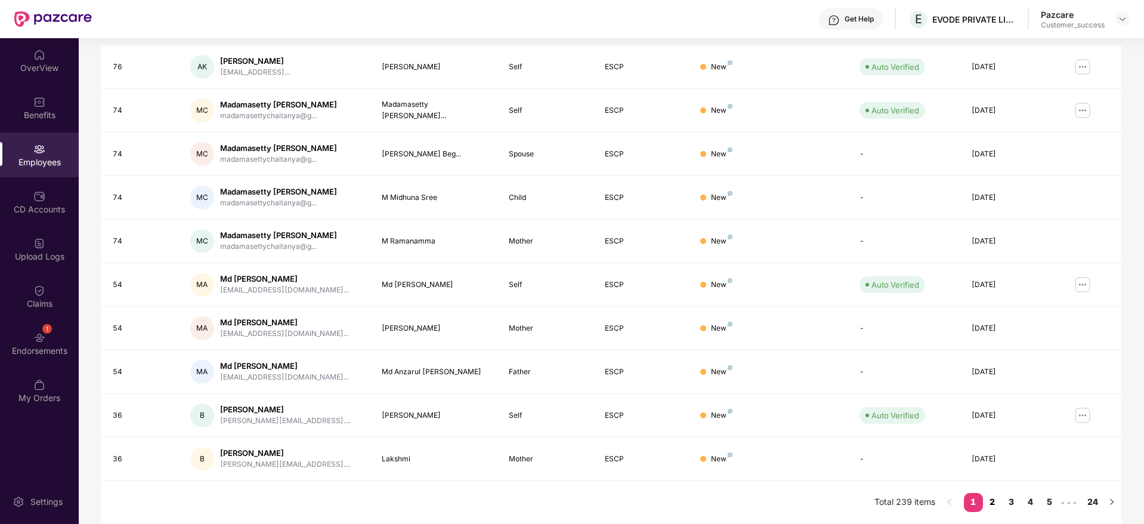
click at [986, 504] on link "2" at bounding box center [992, 502] width 19 height 18
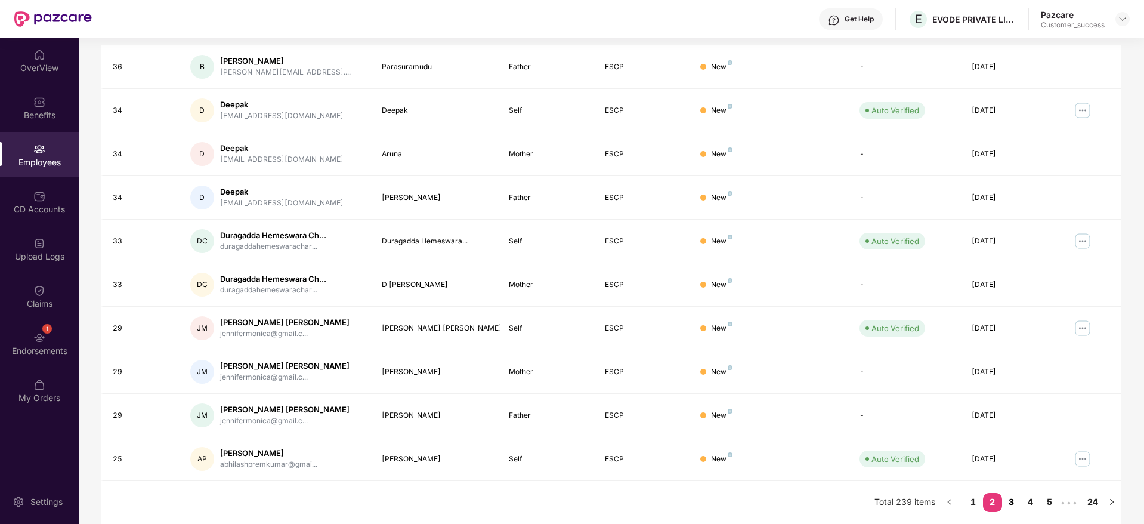
click at [1014, 499] on link "3" at bounding box center [1011, 502] width 19 height 18
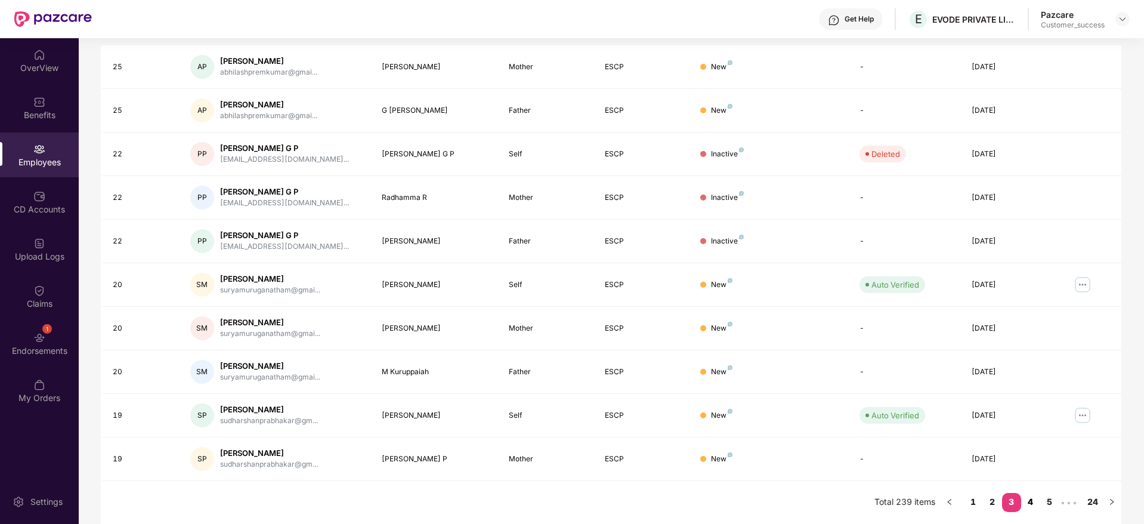
click at [1032, 498] on link "4" at bounding box center [1031, 502] width 19 height 18
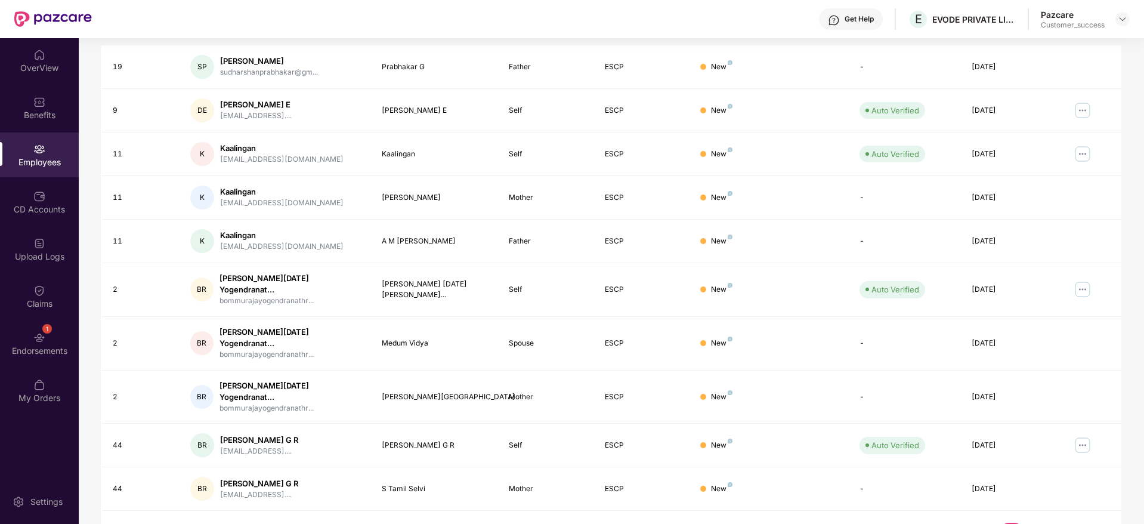
click at [955, 523] on link "1" at bounding box center [954, 532] width 19 height 18
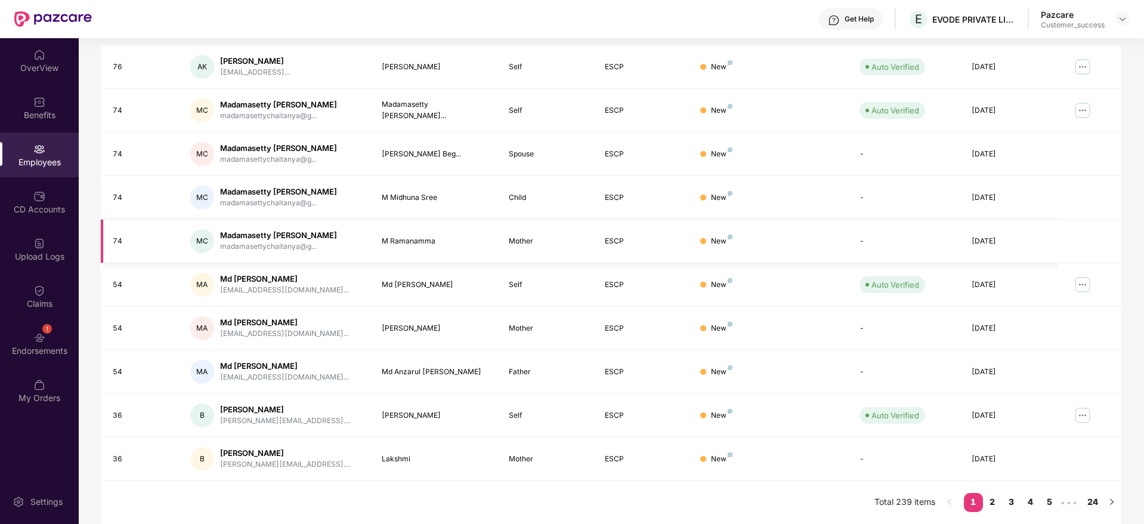
scroll to position [0, 0]
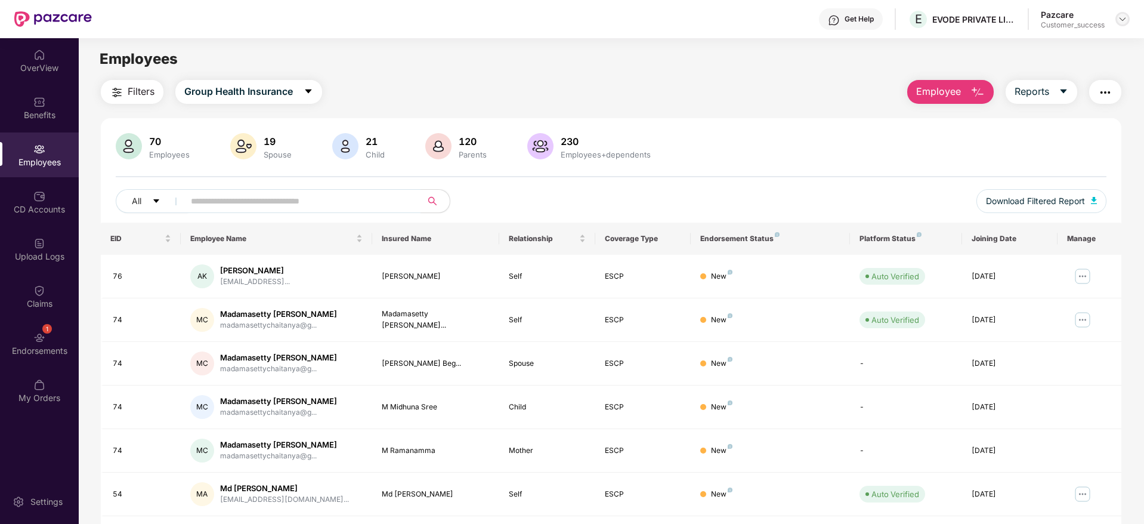
click at [1126, 19] on img at bounding box center [1123, 19] width 10 height 10
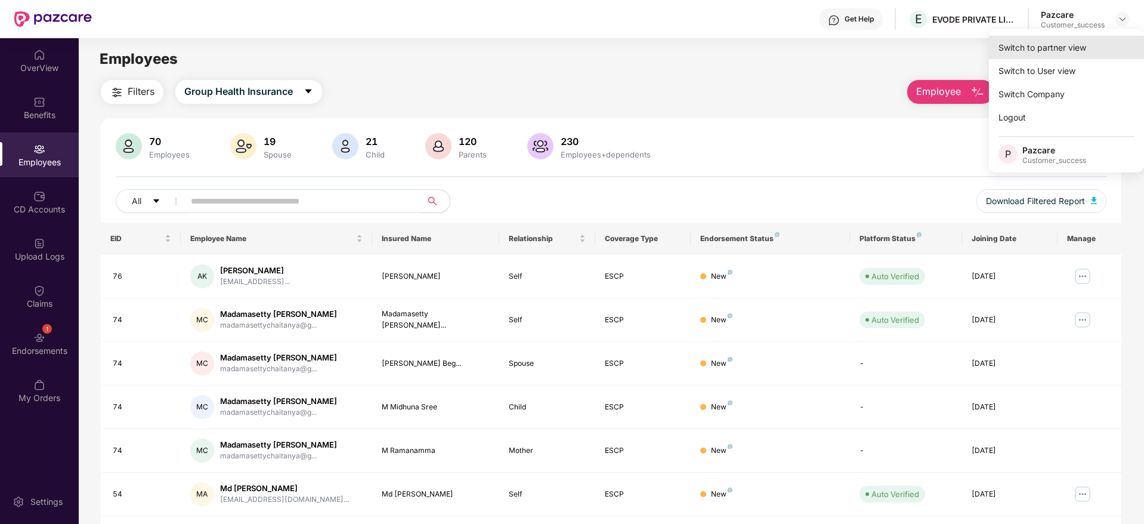
click at [1080, 45] on div "Switch to partner view" at bounding box center [1066, 47] width 155 height 23
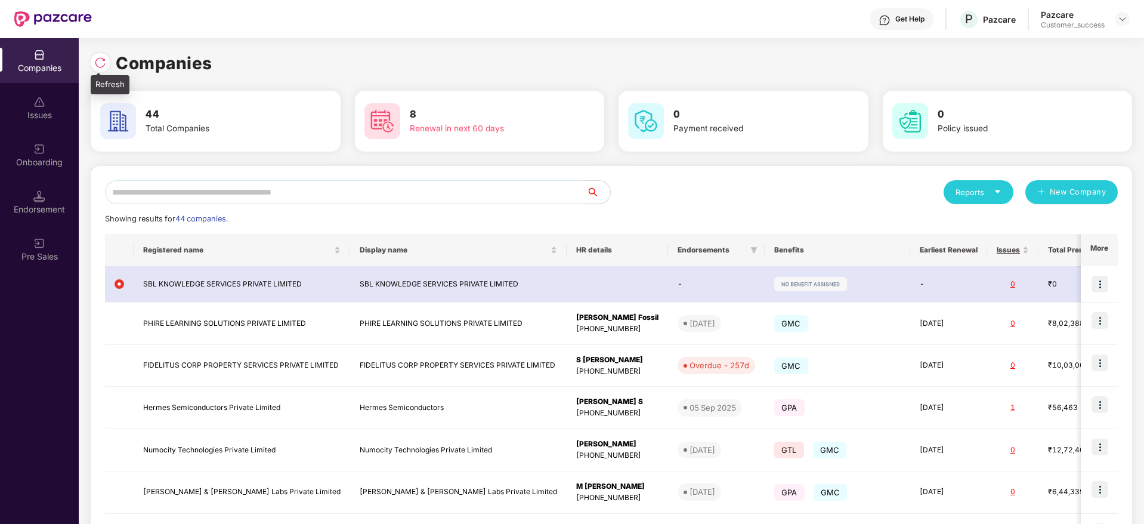
click at [106, 59] on img at bounding box center [100, 63] width 12 height 12
drag, startPoint x: 221, startPoint y: 64, endPoint x: 100, endPoint y: 64, distance: 121.1
click at [100, 64] on div "Companies" at bounding box center [612, 63] width 1042 height 26
click at [100, 64] on img at bounding box center [100, 63] width 12 height 12
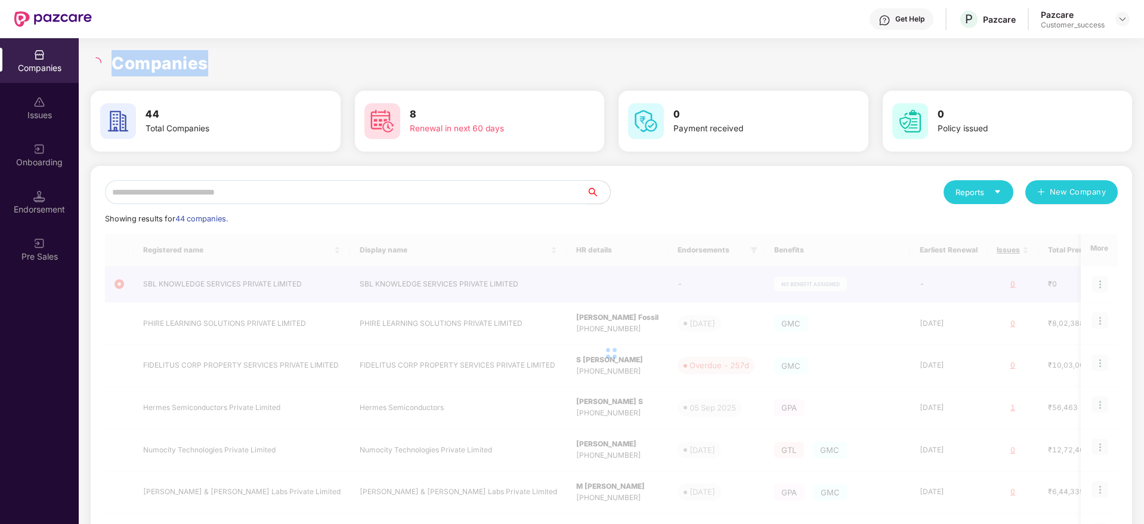
click at [163, 58] on h1 "Companies" at bounding box center [160, 63] width 97 height 26
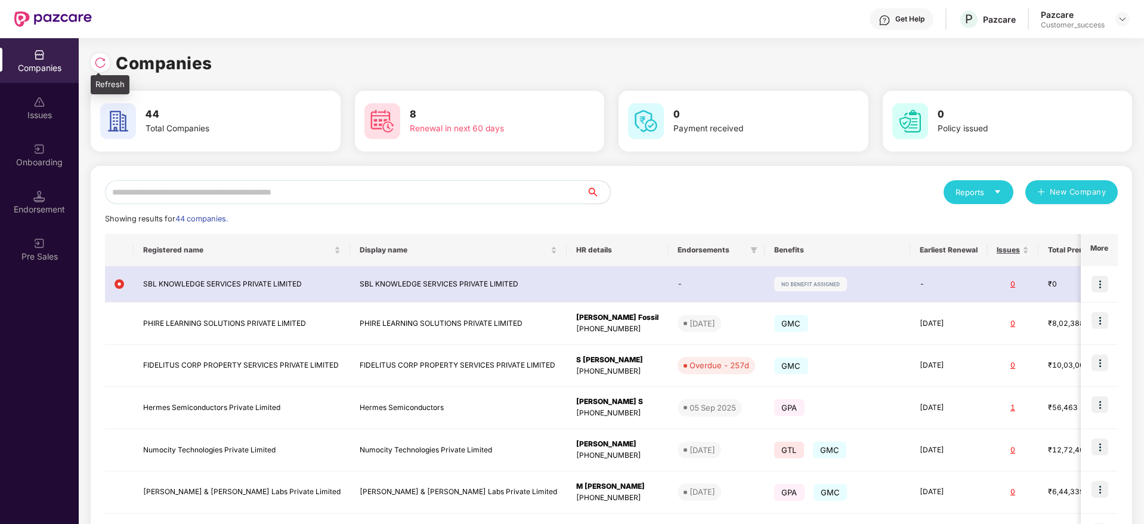
click at [100, 63] on img at bounding box center [100, 63] width 12 height 12
drag, startPoint x: 217, startPoint y: 63, endPoint x: 103, endPoint y: 63, distance: 113.4
click at [103, 63] on div "Companies" at bounding box center [612, 63] width 1042 height 26
click at [103, 63] on img at bounding box center [100, 63] width 12 height 12
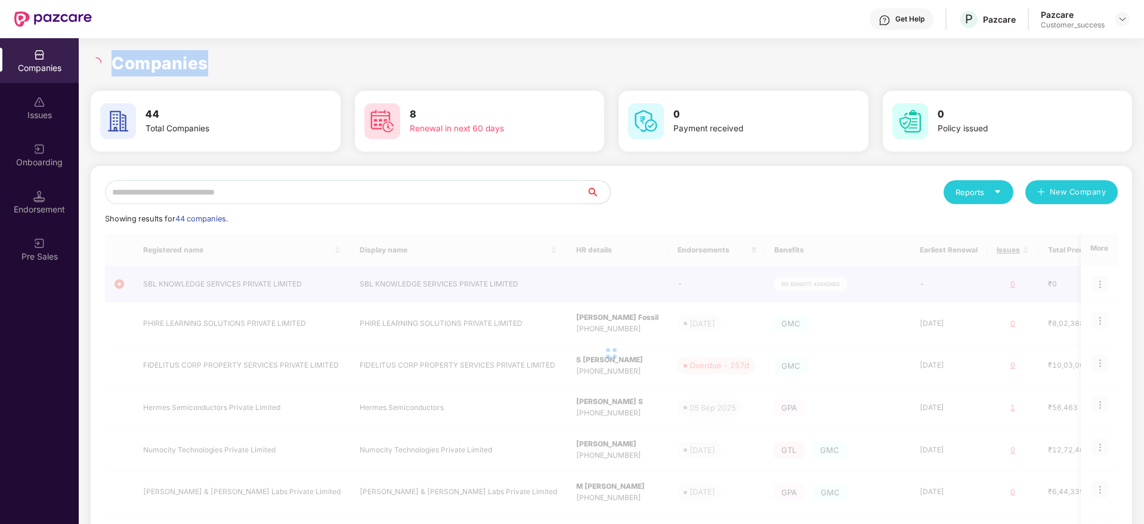
click at [150, 65] on h1 "Companies" at bounding box center [160, 63] width 97 height 26
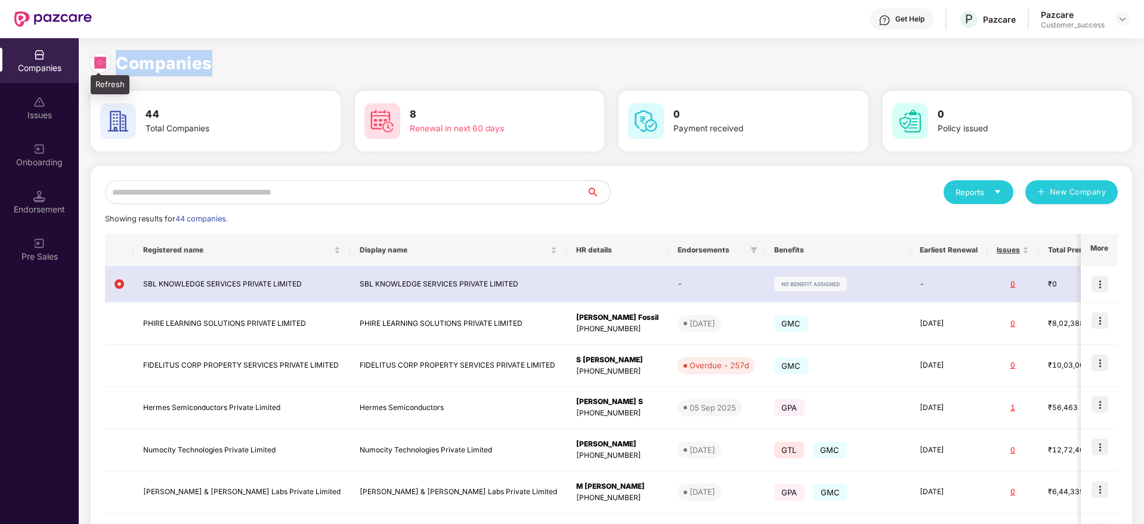
drag, startPoint x: 226, startPoint y: 66, endPoint x: 91, endPoint y: 61, distance: 134.9
click at [91, 61] on div "Companies" at bounding box center [612, 63] width 1042 height 26
click at [91, 61] on div at bounding box center [100, 62] width 19 height 19
click at [143, 65] on h1 "Companies" at bounding box center [164, 63] width 97 height 26
drag, startPoint x: 219, startPoint y: 61, endPoint x: 99, endPoint y: 62, distance: 119.9
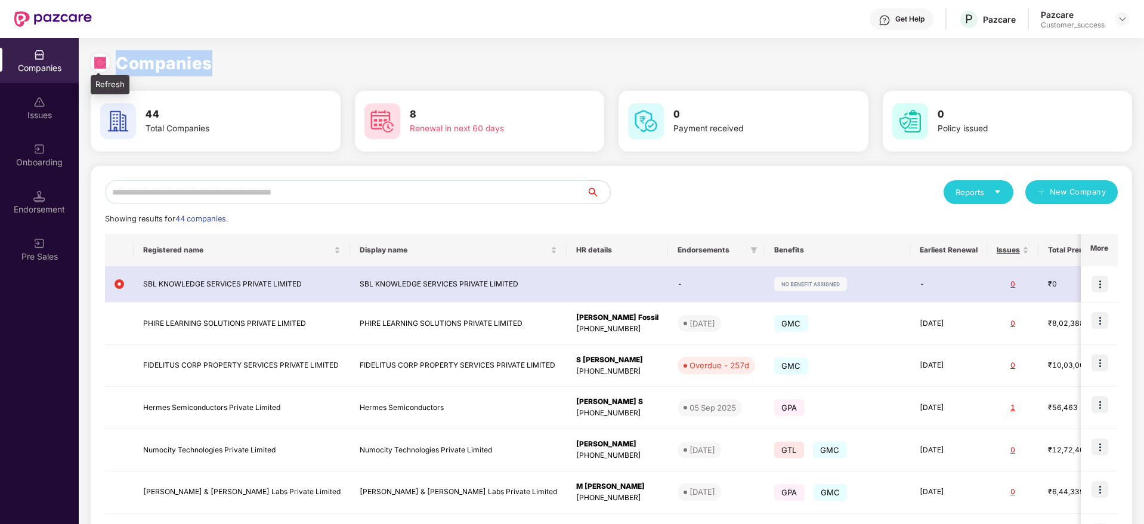
click at [99, 62] on div "Companies" at bounding box center [612, 63] width 1042 height 26
click at [99, 62] on img at bounding box center [100, 63] width 12 height 12
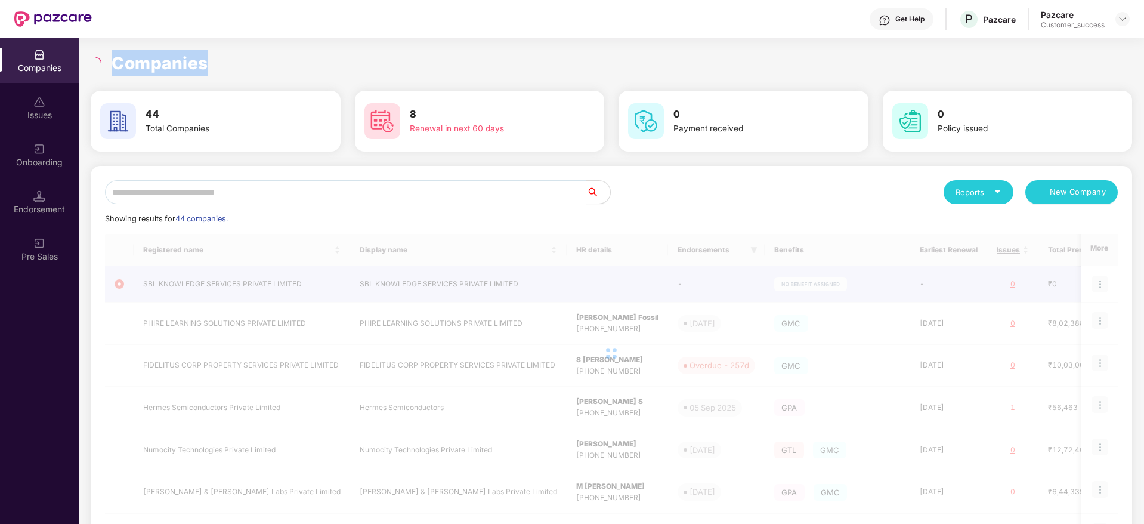
click at [171, 67] on h1 "Companies" at bounding box center [160, 63] width 97 height 26
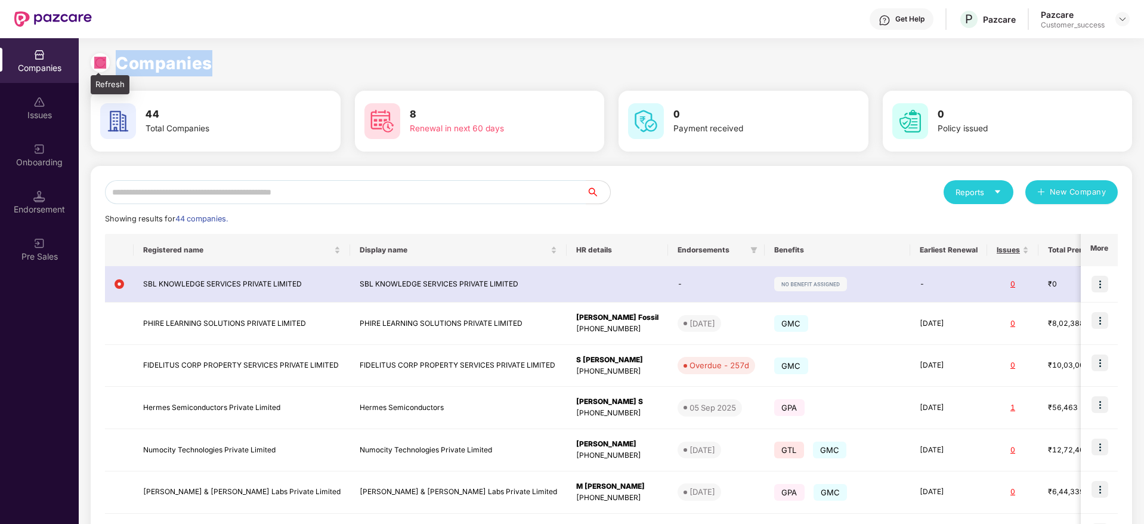
drag, startPoint x: 213, startPoint y: 61, endPoint x: 97, endPoint y: 57, distance: 115.8
click at [97, 57] on div "Companies" at bounding box center [612, 63] width 1042 height 26
click at [97, 57] on img at bounding box center [100, 63] width 12 height 12
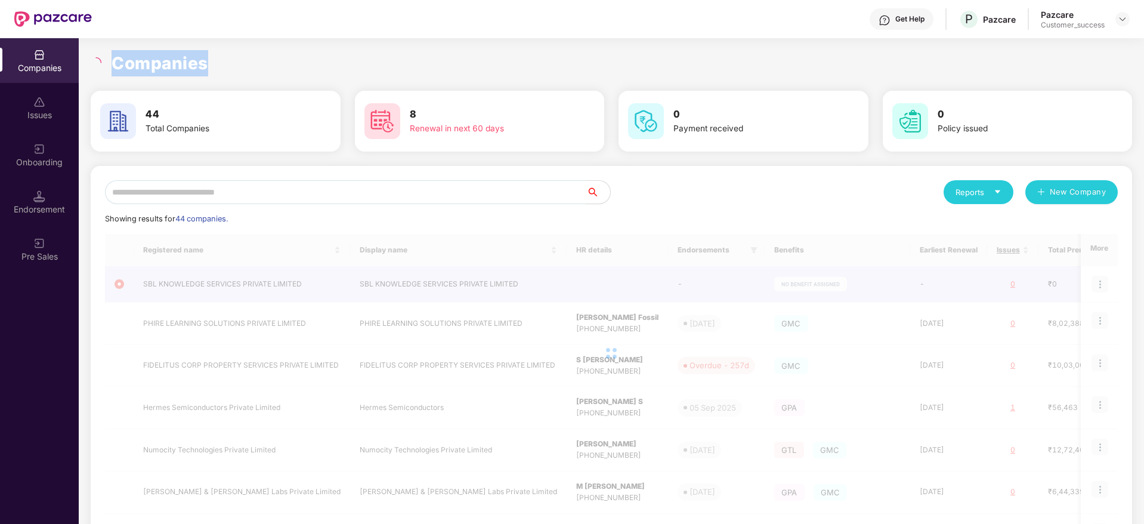
click at [145, 61] on h1 "Companies" at bounding box center [160, 63] width 97 height 26
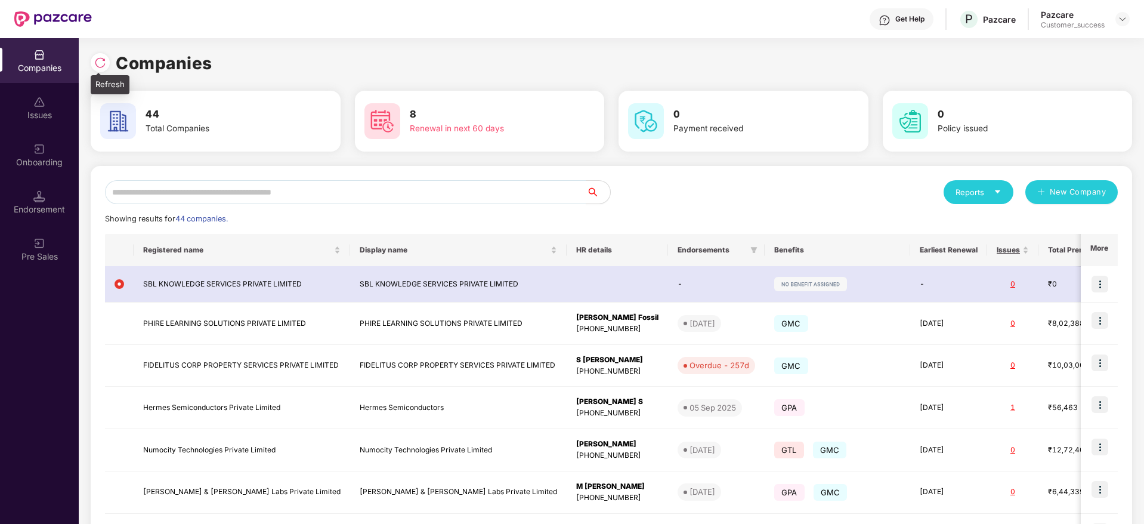
click at [105, 63] on img at bounding box center [100, 63] width 12 height 12
click at [100, 61] on img at bounding box center [100, 63] width 12 height 12
drag, startPoint x: 239, startPoint y: 59, endPoint x: 101, endPoint y: 65, distance: 138.6
click at [101, 65] on div "Companies" at bounding box center [612, 63] width 1042 height 26
click at [101, 65] on img at bounding box center [100, 63] width 12 height 12
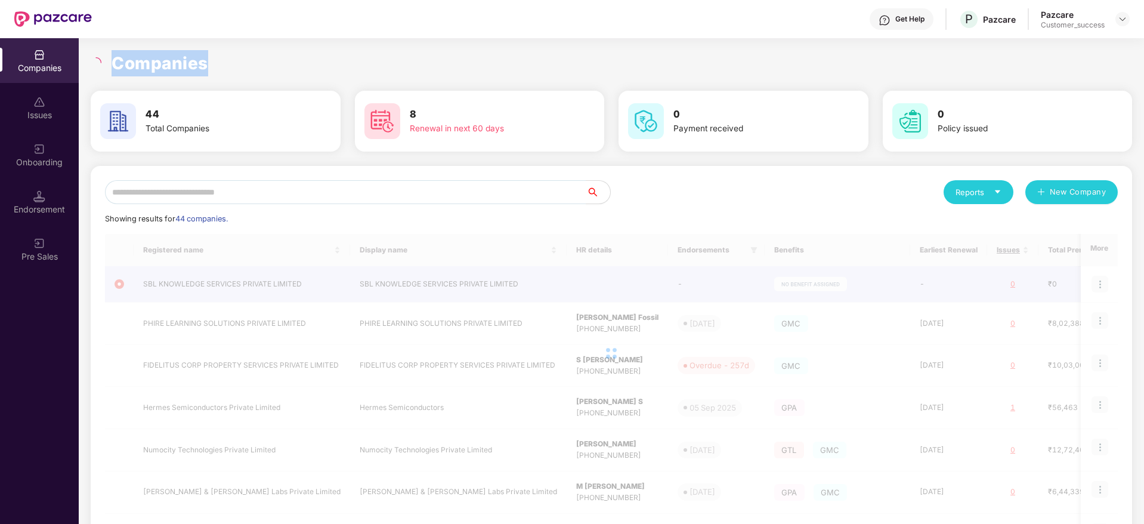
click at [128, 64] on h1 "Companies" at bounding box center [160, 63] width 97 height 26
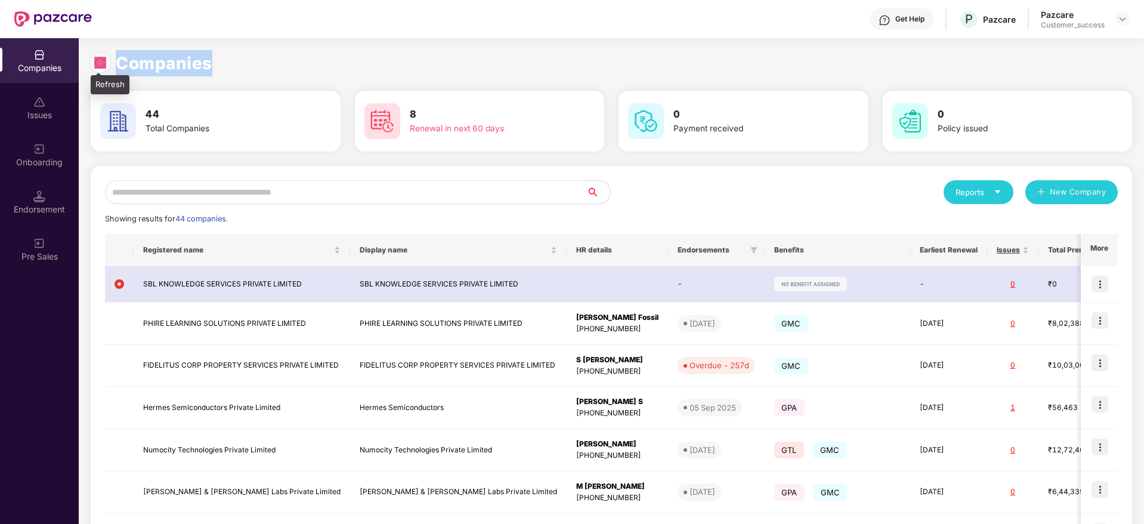
drag, startPoint x: 216, startPoint y: 60, endPoint x: 94, endPoint y: 59, distance: 122.3
click at [94, 59] on div "Companies" at bounding box center [612, 63] width 1042 height 26
click at [94, 59] on div at bounding box center [100, 62] width 19 height 19
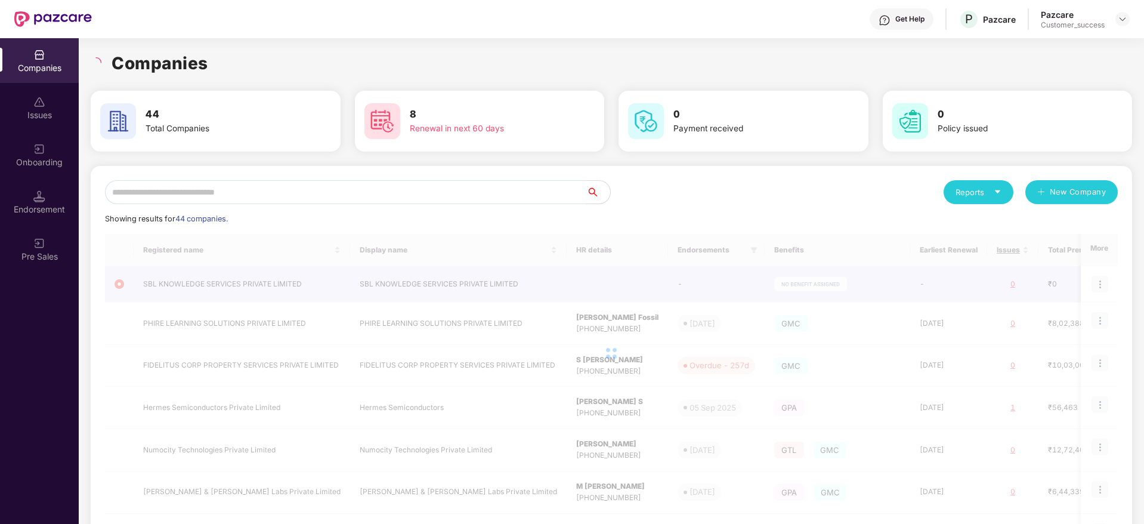
click at [148, 66] on h1 "Companies" at bounding box center [160, 63] width 97 height 26
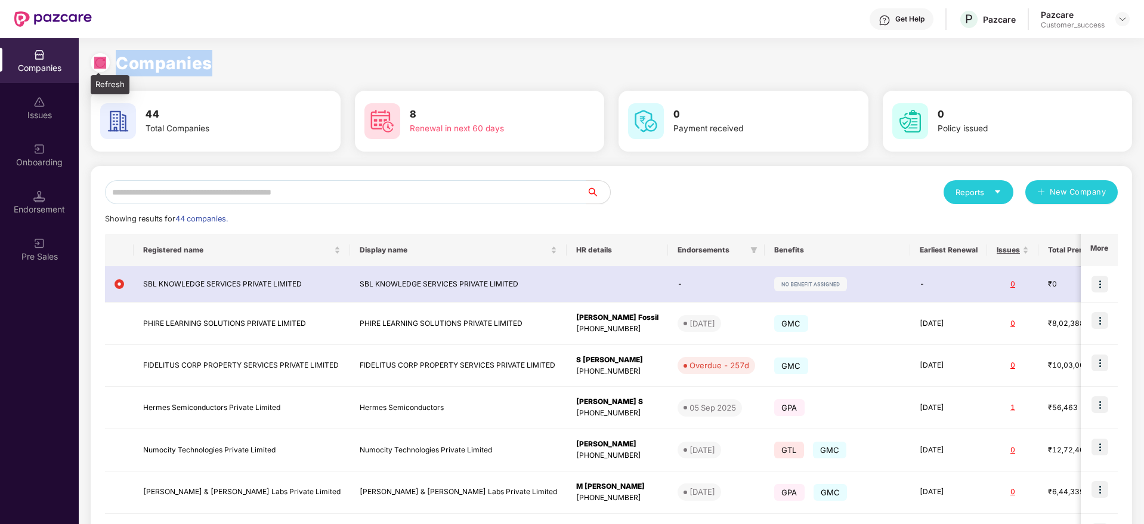
drag, startPoint x: 220, startPoint y: 59, endPoint x: 100, endPoint y: 60, distance: 119.3
click at [100, 60] on div "Companies" at bounding box center [612, 63] width 1042 height 26
click at [100, 60] on img at bounding box center [100, 63] width 12 height 12
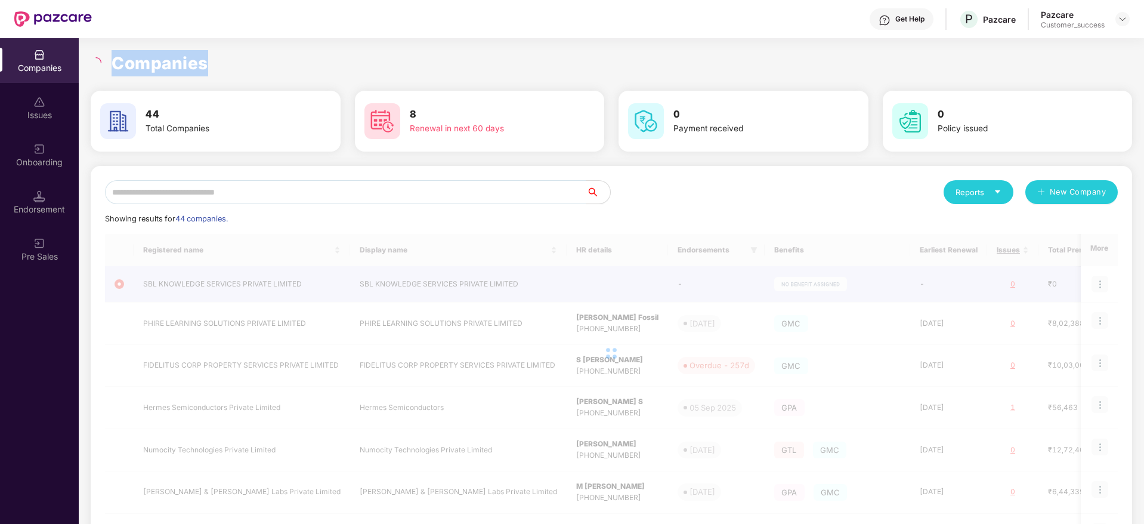
click at [155, 60] on h1 "Companies" at bounding box center [160, 63] width 97 height 26
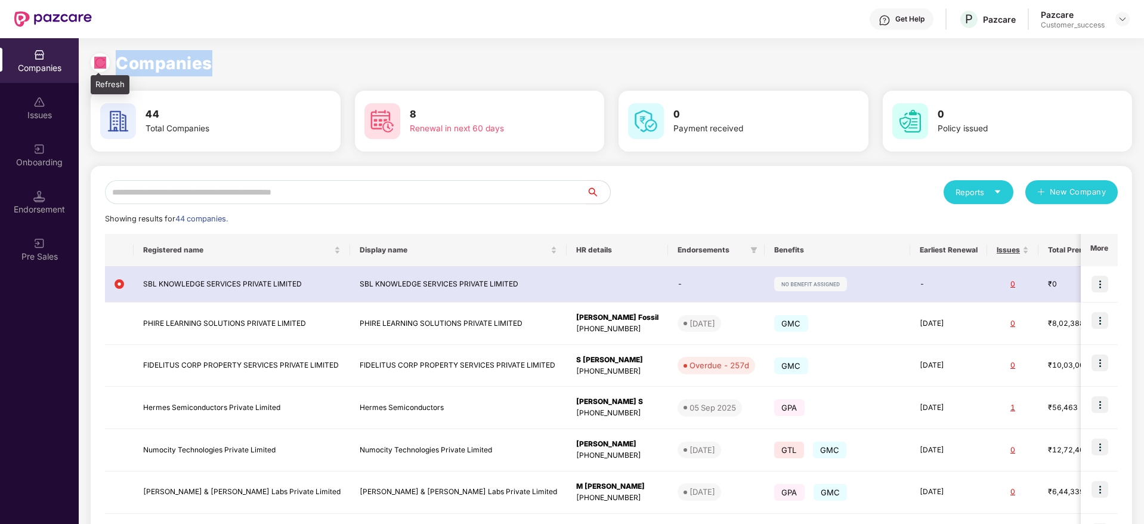
drag, startPoint x: 225, startPoint y: 66, endPoint x: 98, endPoint y: 67, distance: 126.5
click at [98, 67] on div "Companies" at bounding box center [612, 63] width 1042 height 26
click at [98, 67] on img at bounding box center [100, 63] width 12 height 12
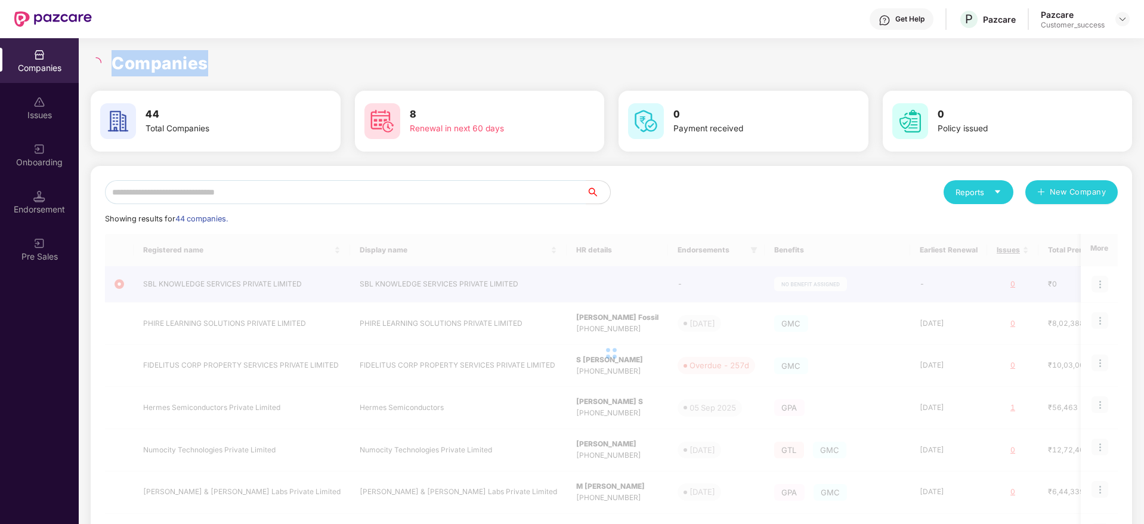
click at [185, 63] on h1 "Companies" at bounding box center [160, 63] width 97 height 26
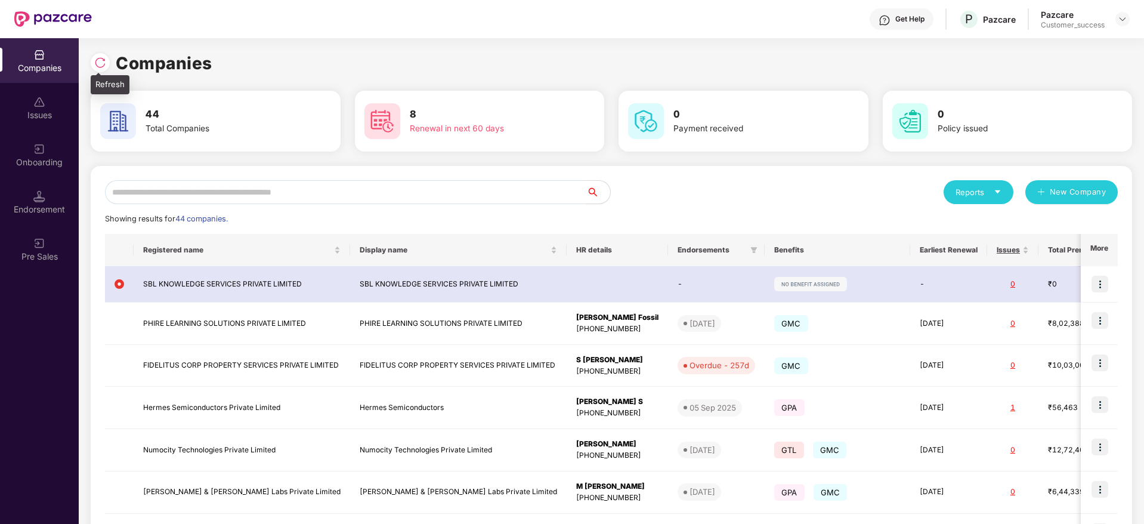
click at [110, 59] on div at bounding box center [103, 61] width 25 height 22
click at [106, 59] on img at bounding box center [100, 63] width 12 height 12
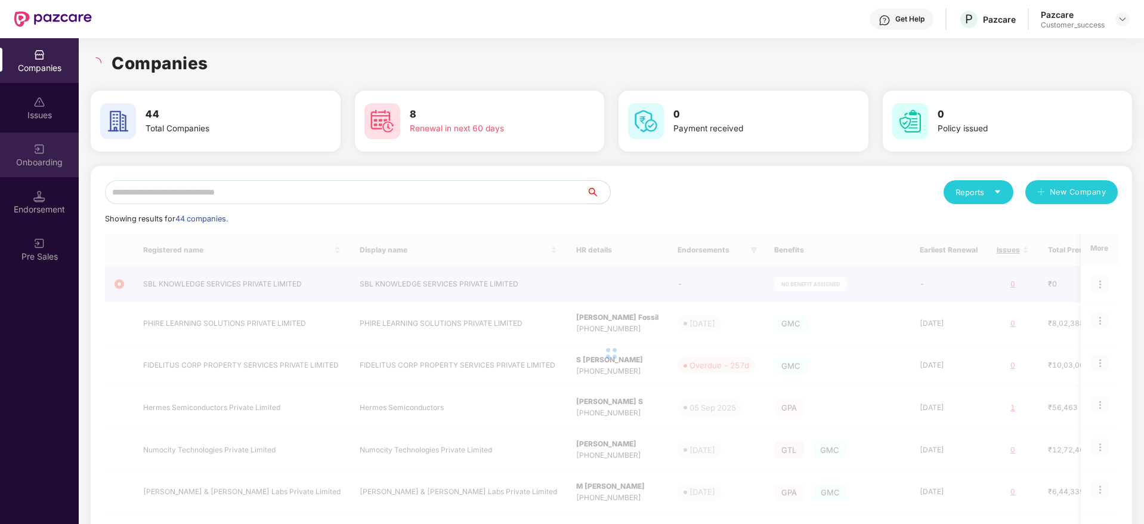
click at [35, 153] on img at bounding box center [39, 149] width 12 height 12
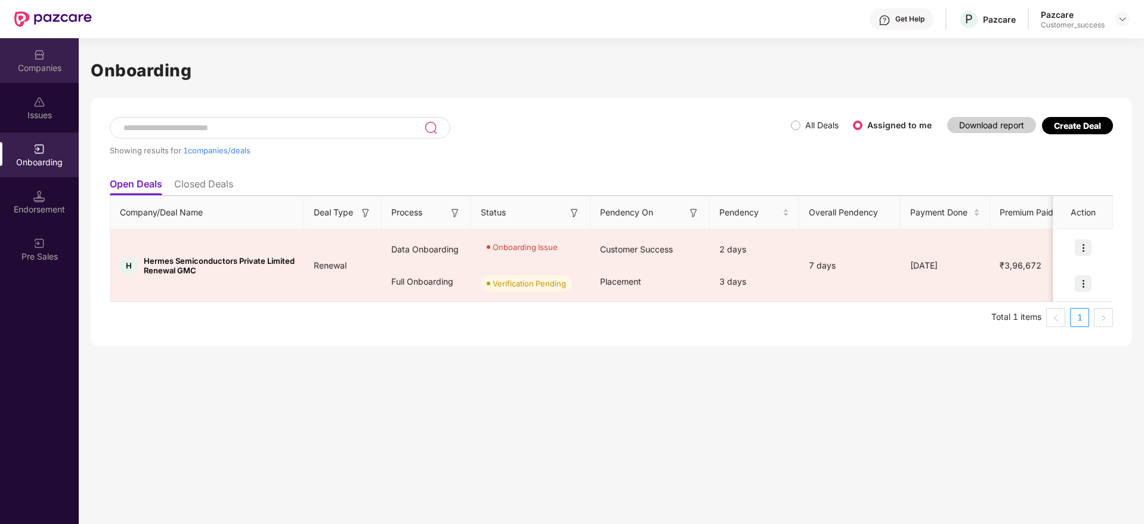
click at [49, 69] on div "Companies" at bounding box center [39, 68] width 79 height 12
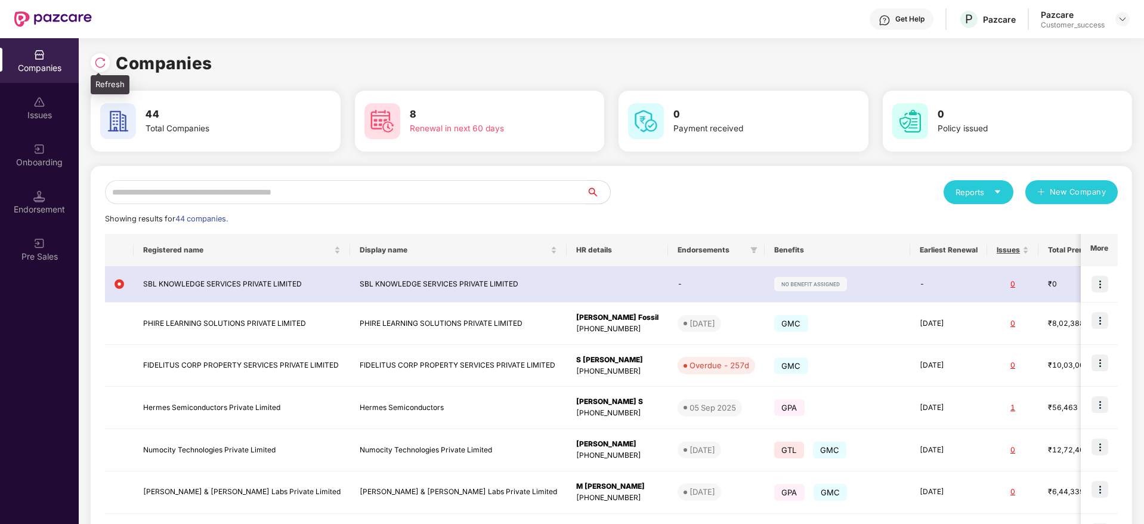
click at [99, 64] on img at bounding box center [100, 63] width 12 height 12
click at [101, 60] on img at bounding box center [100, 63] width 12 height 12
click at [223, 64] on div "Companies" at bounding box center [612, 63] width 1042 height 26
click at [97, 64] on img at bounding box center [100, 63] width 12 height 12
click at [39, 158] on div "Onboarding" at bounding box center [39, 162] width 79 height 12
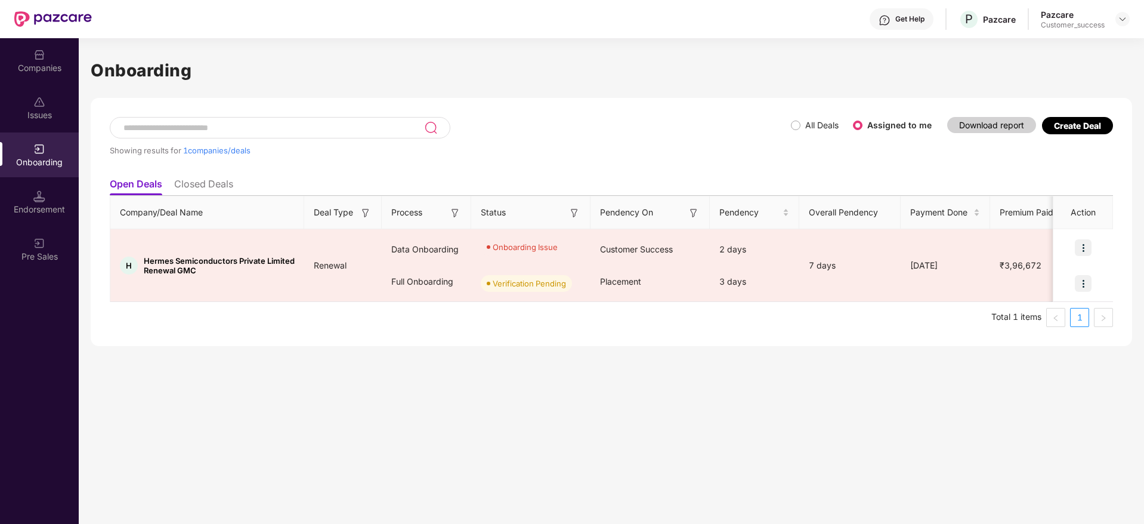
click at [205, 74] on h1 "Onboarding" at bounding box center [612, 70] width 1042 height 26
click at [45, 57] on img at bounding box center [39, 55] width 12 height 12
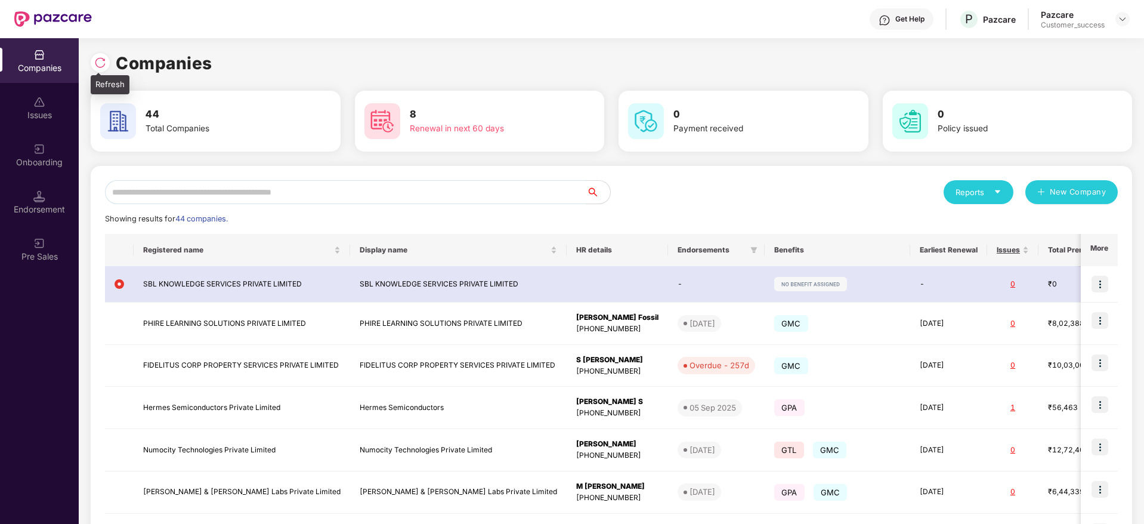
click at [101, 66] on img at bounding box center [100, 63] width 12 height 12
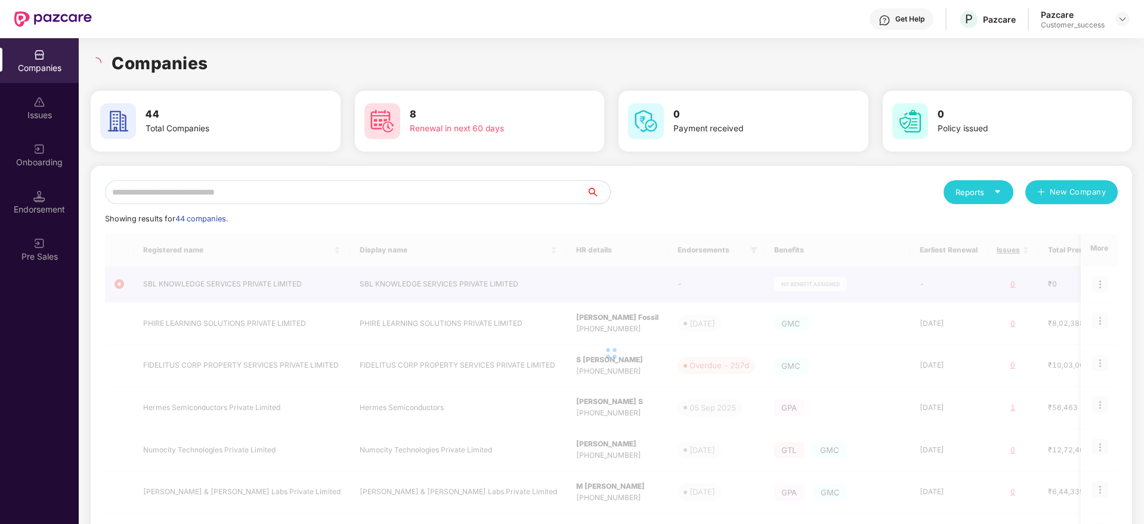
click at [220, 58] on div "Companies" at bounding box center [612, 63] width 1042 height 26
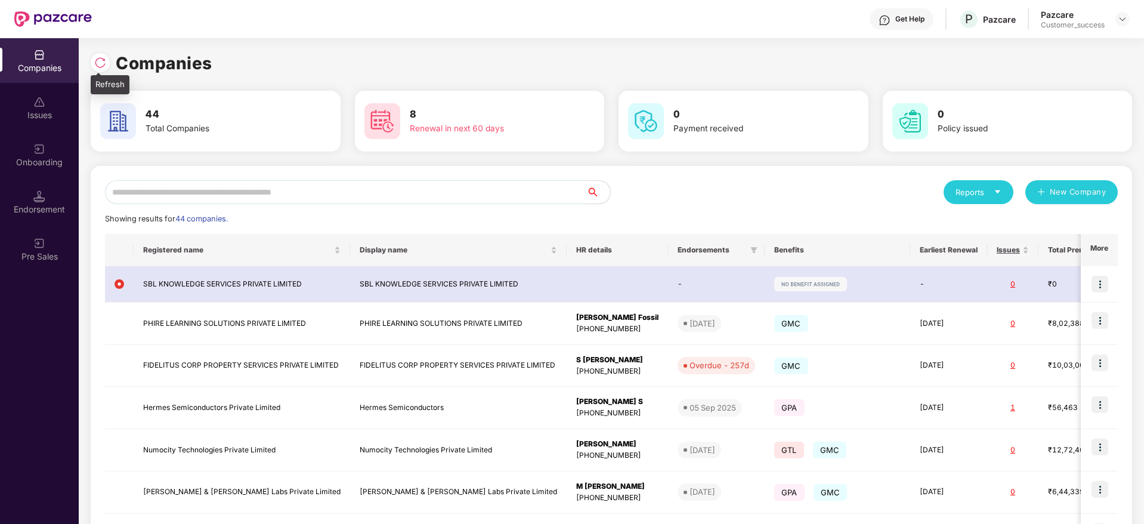
click at [101, 60] on img at bounding box center [100, 63] width 12 height 12
drag, startPoint x: 215, startPoint y: 62, endPoint x: 98, endPoint y: 63, distance: 117.0
click at [98, 63] on div "Companies" at bounding box center [612, 63] width 1042 height 26
click at [98, 63] on img at bounding box center [100, 63] width 12 height 12
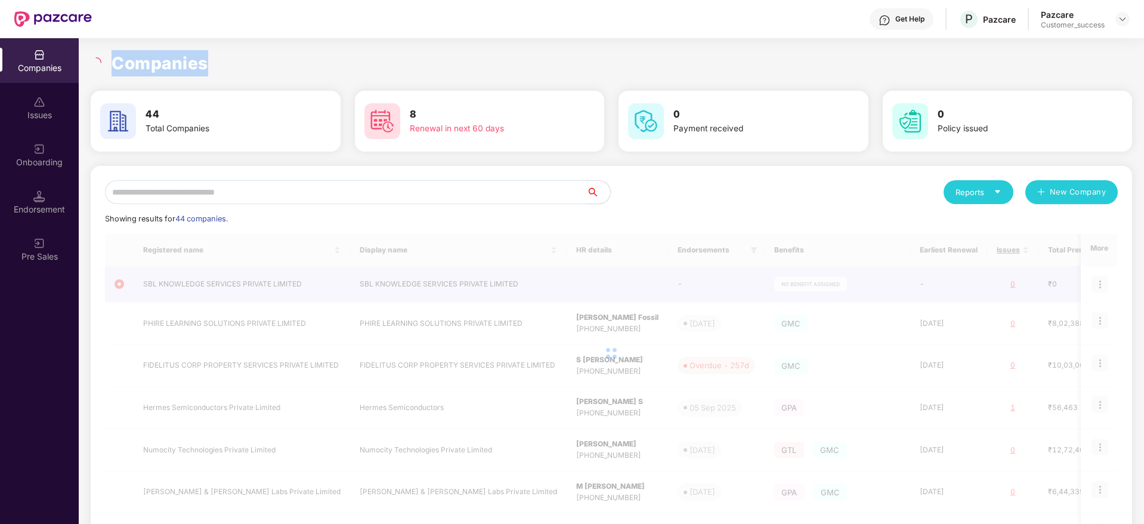
click at [174, 63] on h1 "Companies" at bounding box center [160, 63] width 97 height 26
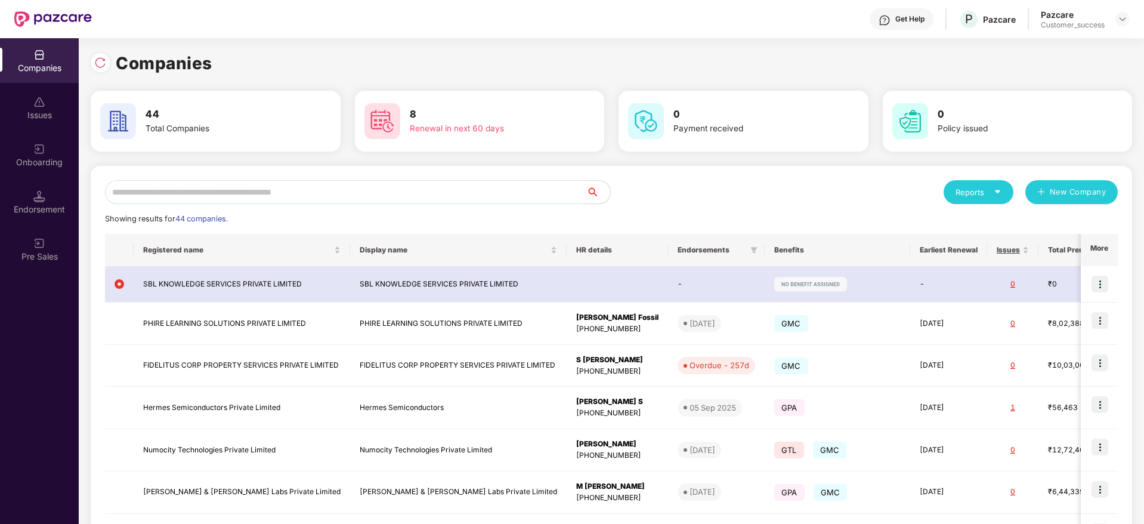
click at [408, 190] on input "text" at bounding box center [346, 192] width 482 height 24
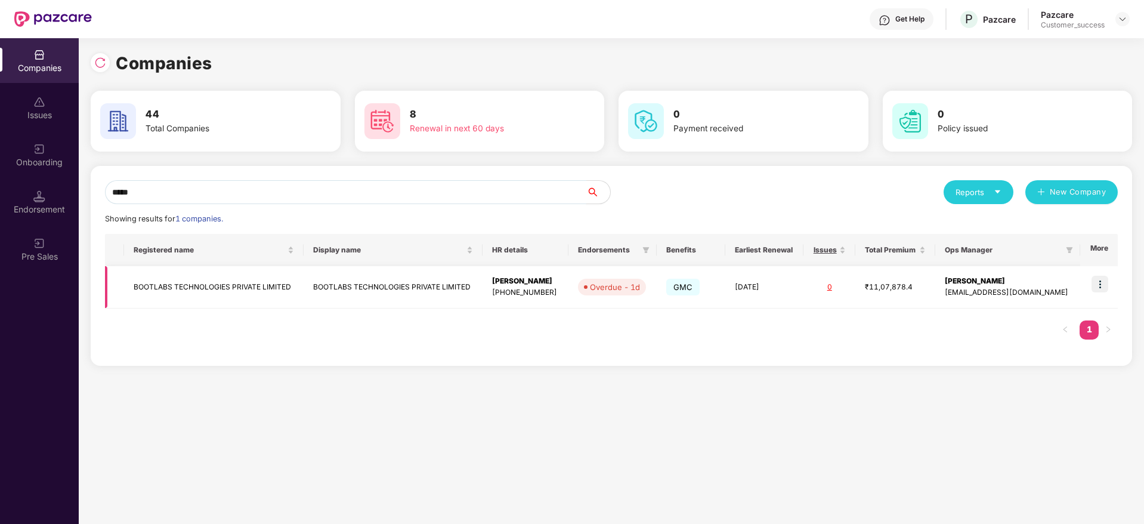
type input "*****"
click at [1104, 284] on img at bounding box center [1100, 284] width 17 height 17
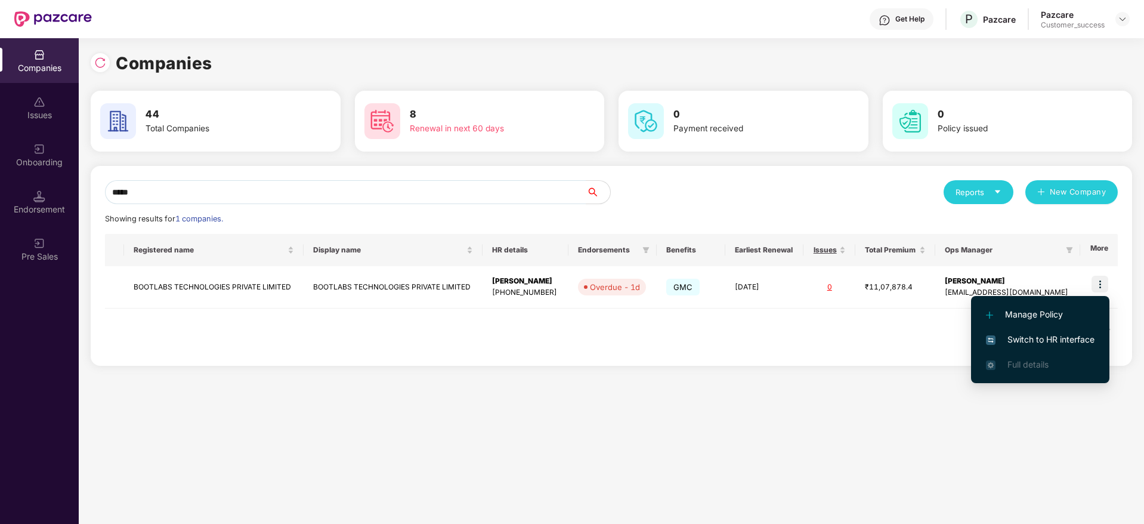
click at [1059, 338] on span "Switch to HR interface" at bounding box center [1040, 339] width 109 height 13
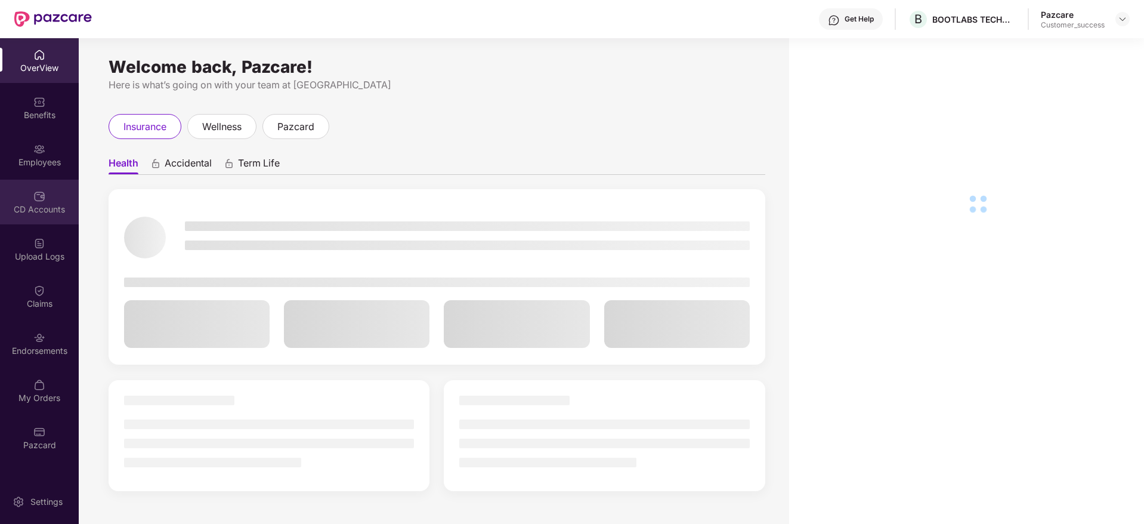
click at [45, 214] on div "CD Accounts" at bounding box center [39, 209] width 79 height 12
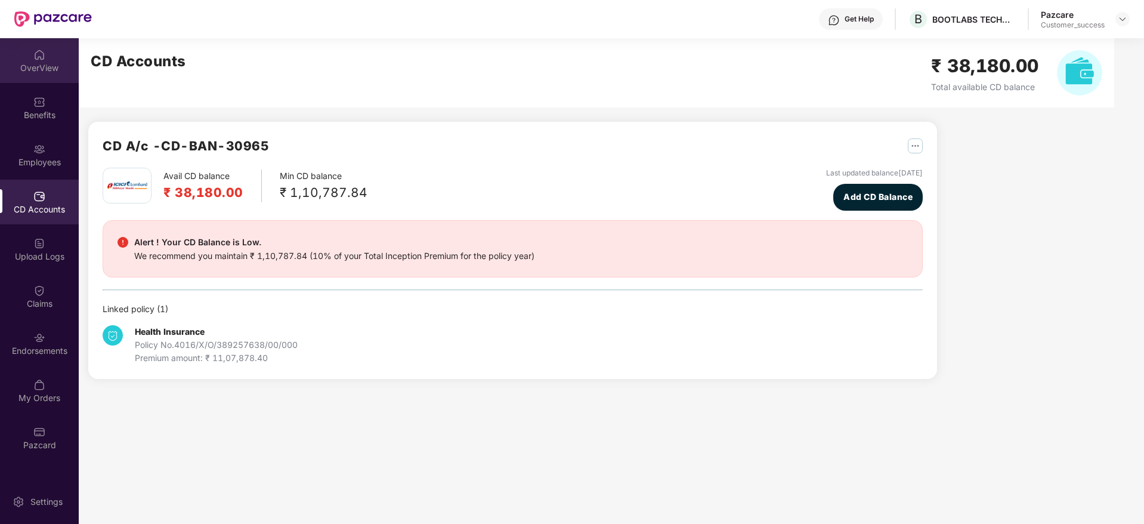
click at [38, 73] on div "OverView" at bounding box center [39, 68] width 79 height 12
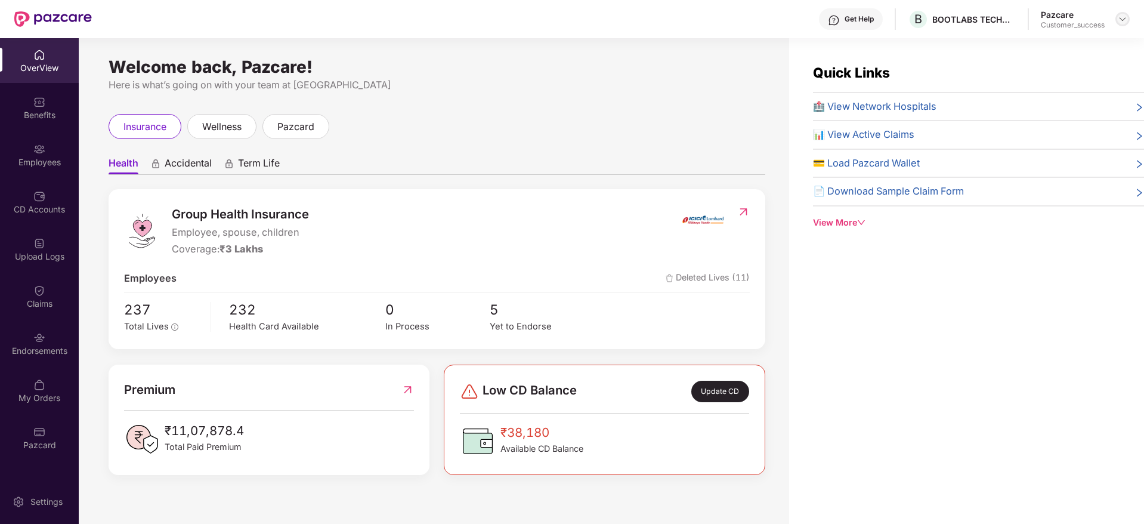
click at [1121, 17] on img at bounding box center [1123, 19] width 10 height 10
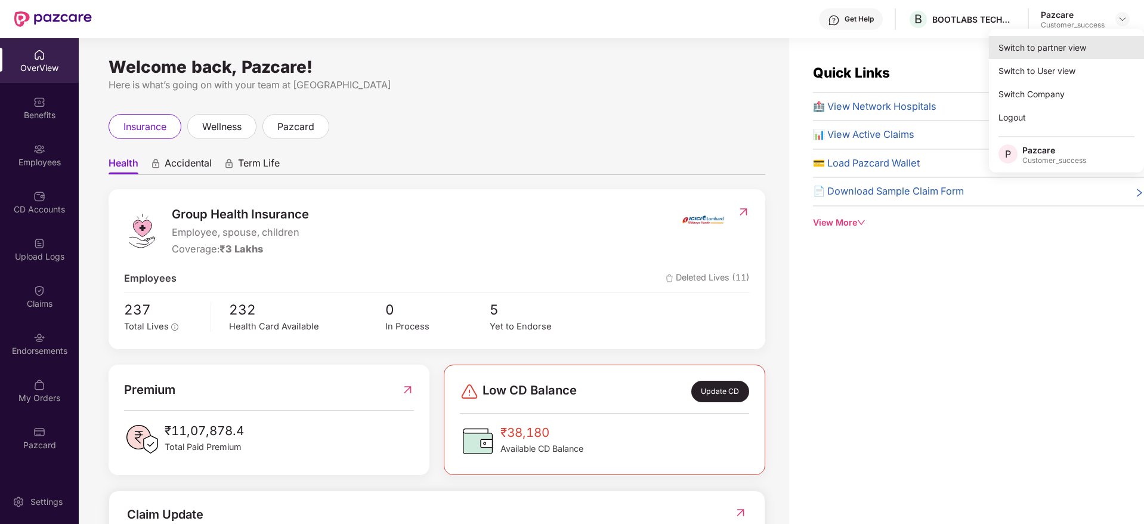
click at [1073, 43] on div "Switch to partner view" at bounding box center [1066, 47] width 155 height 23
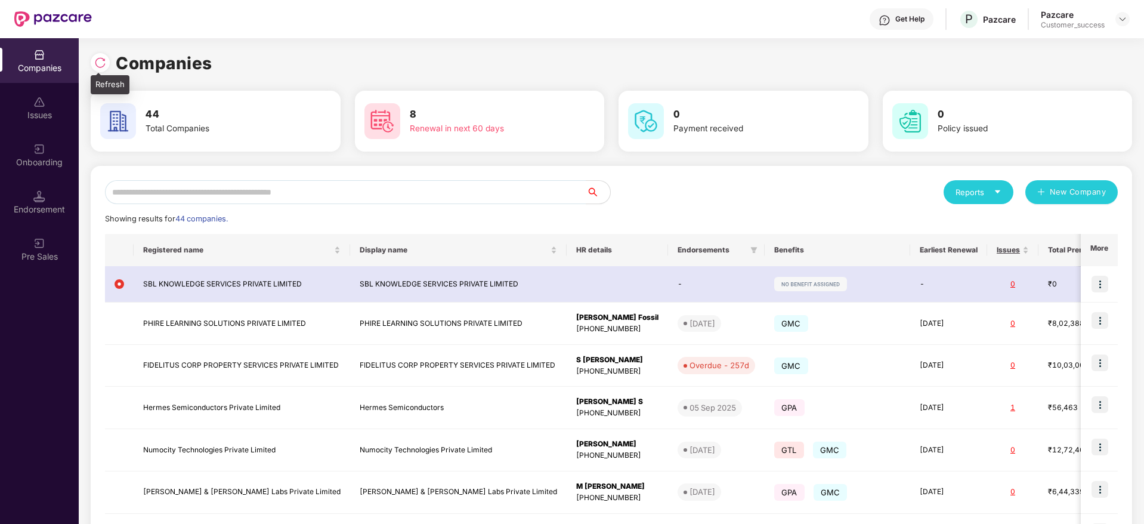
click at [103, 61] on img at bounding box center [100, 63] width 12 height 12
